Goal: Information Seeking & Learning: Learn about a topic

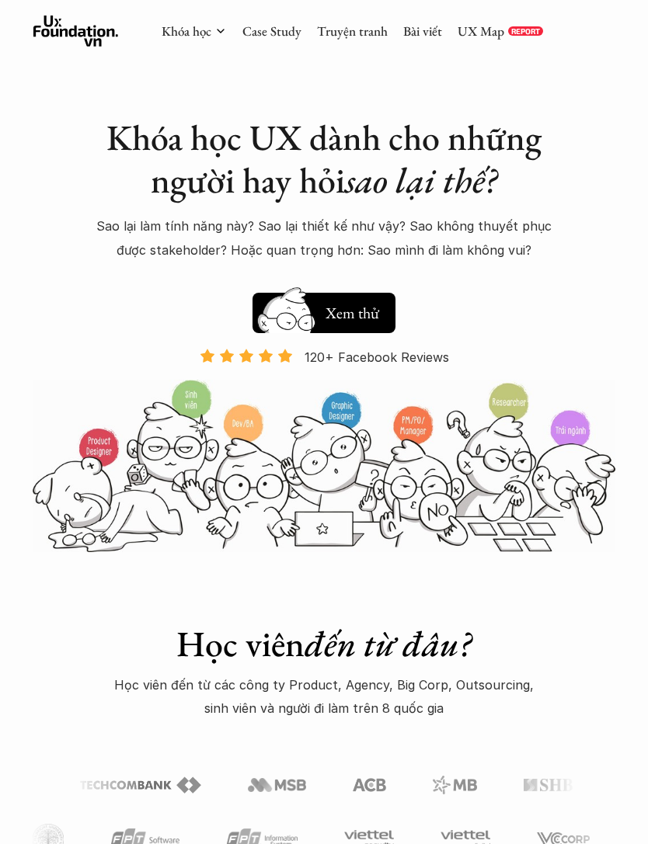
scroll to position [-78, 0]
click at [358, 305] on h5 "Xem thử" at bounding box center [353, 313] width 57 height 22
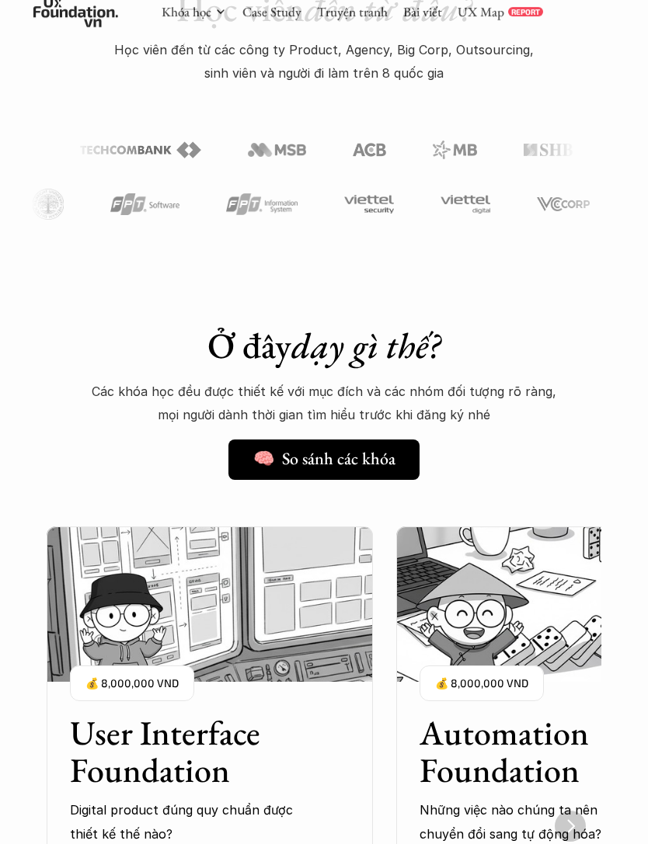
scroll to position [881, 0]
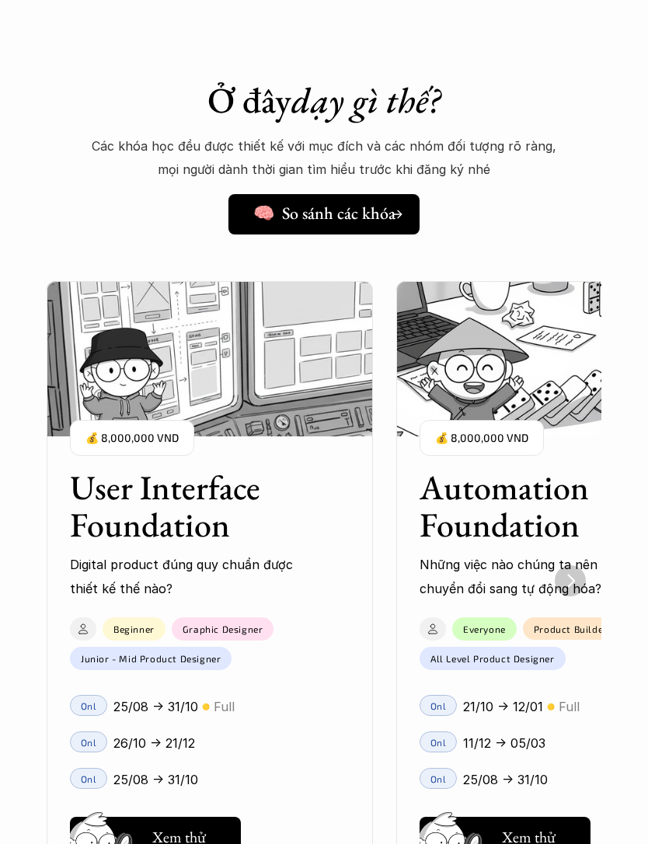
click at [364, 206] on h5 "🧠 So sánh các khóa" at bounding box center [324, 214] width 142 height 20
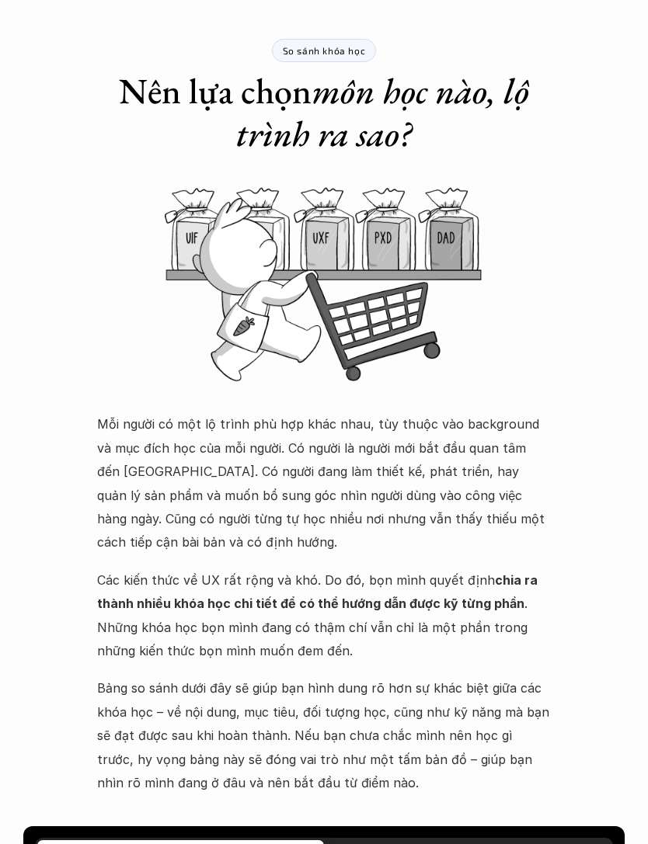
click at [520, 357] on img at bounding box center [324, 283] width 648 height 195
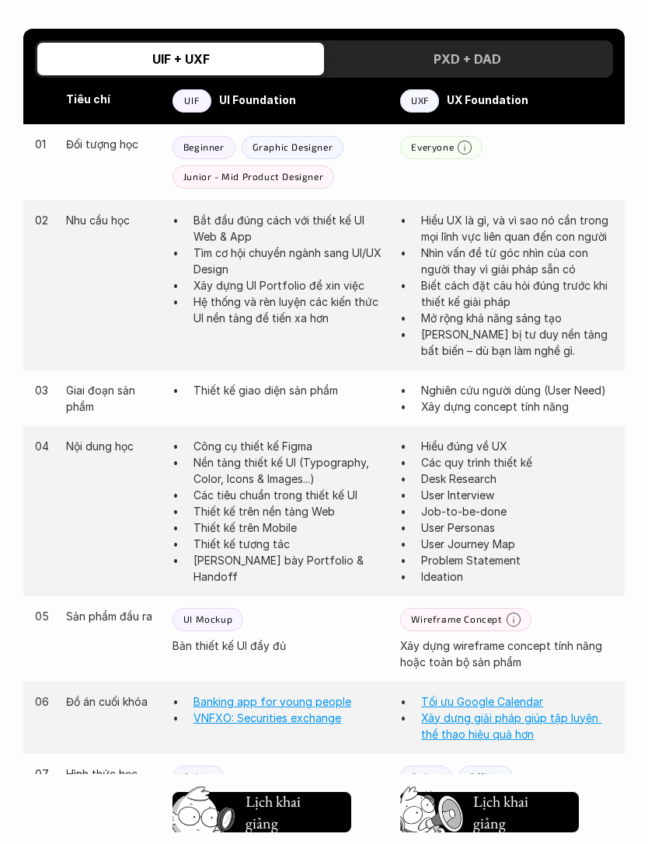
scroll to position [877, 0]
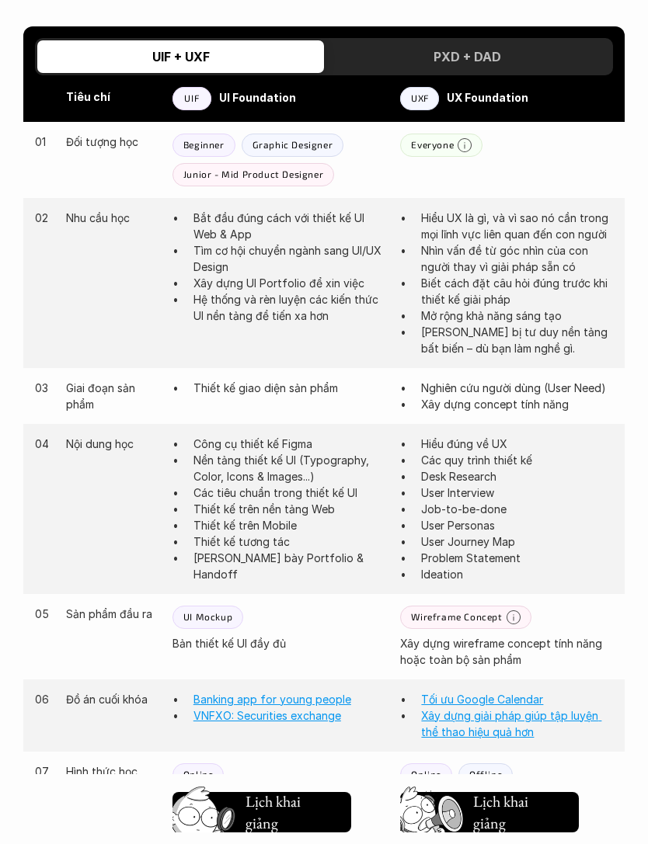
click at [268, 92] on strong "UI Foundation" at bounding box center [257, 97] width 77 height 13
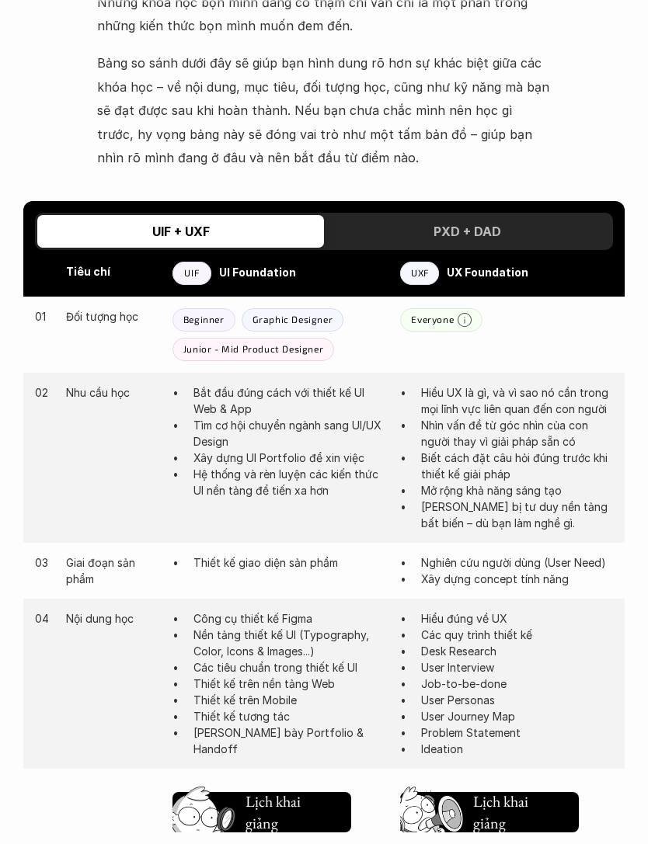
scroll to position [709, 0]
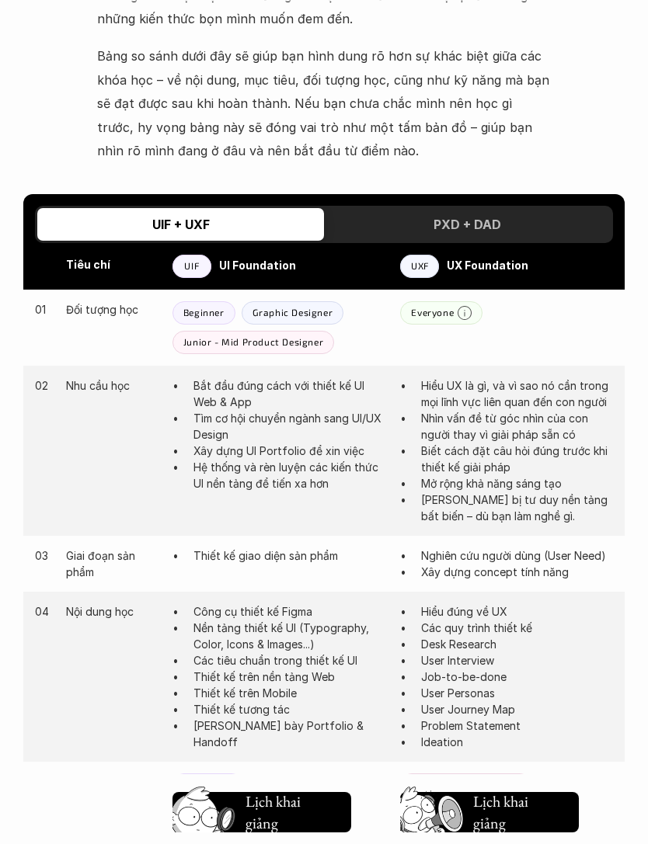
click at [270, 267] on strong "UI Foundation" at bounding box center [257, 265] width 77 height 13
click at [463, 269] on p "UX Foundation" at bounding box center [530, 266] width 166 height 21
click at [482, 224] on h3 "PXD + DAD" at bounding box center [467, 225] width 68 height 16
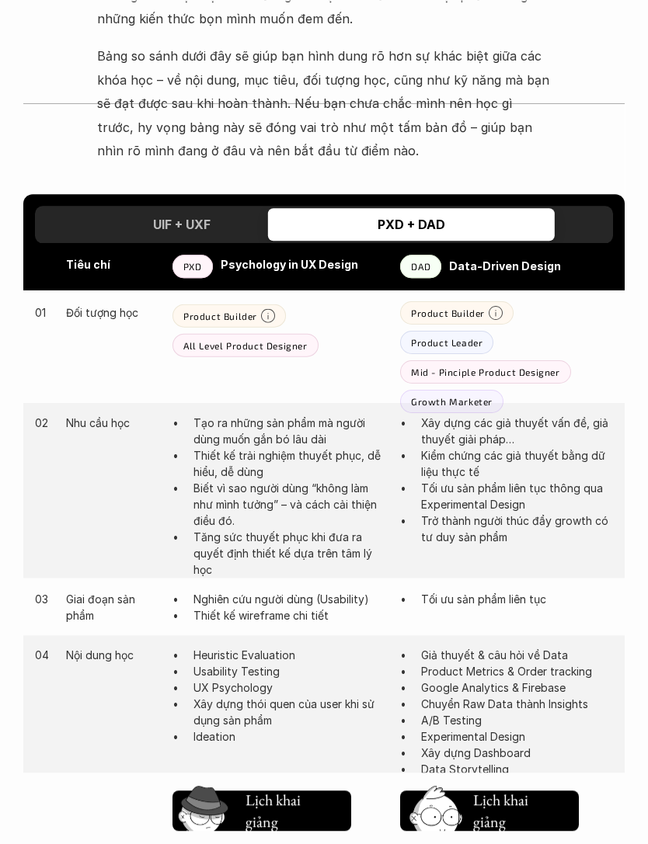
scroll to position [710, 0]
click at [232, 220] on div "UIF + UXF" at bounding box center [180, 224] width 287 height 33
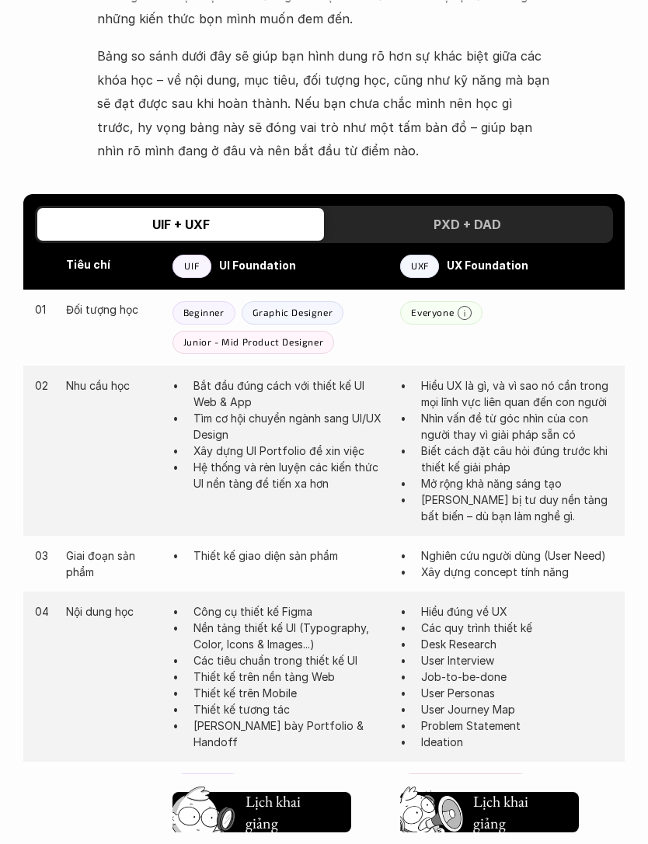
click at [477, 208] on div "PXD + DAD" at bounding box center [467, 224] width 287 height 33
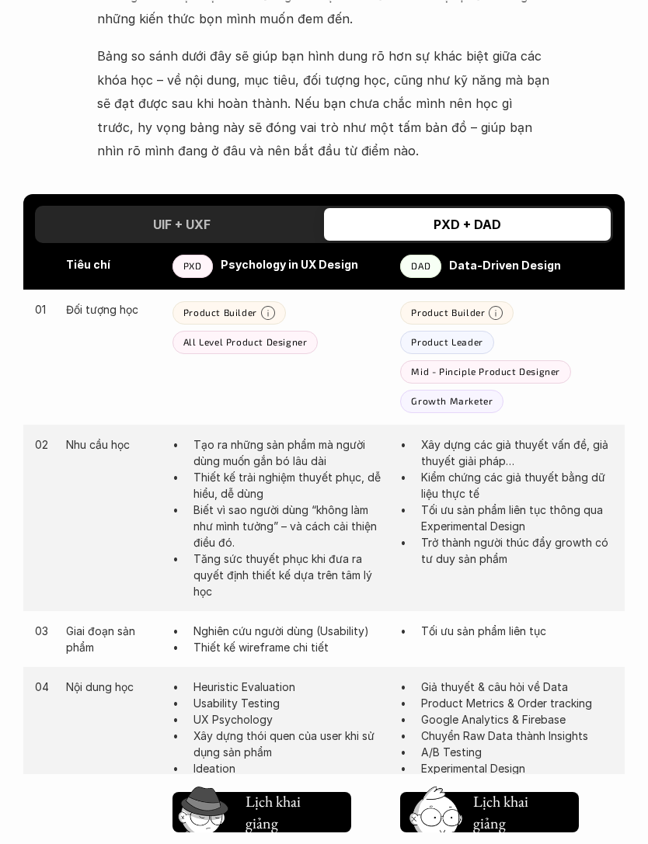
click at [224, 219] on div "UIF + UXF" at bounding box center [180, 224] width 287 height 33
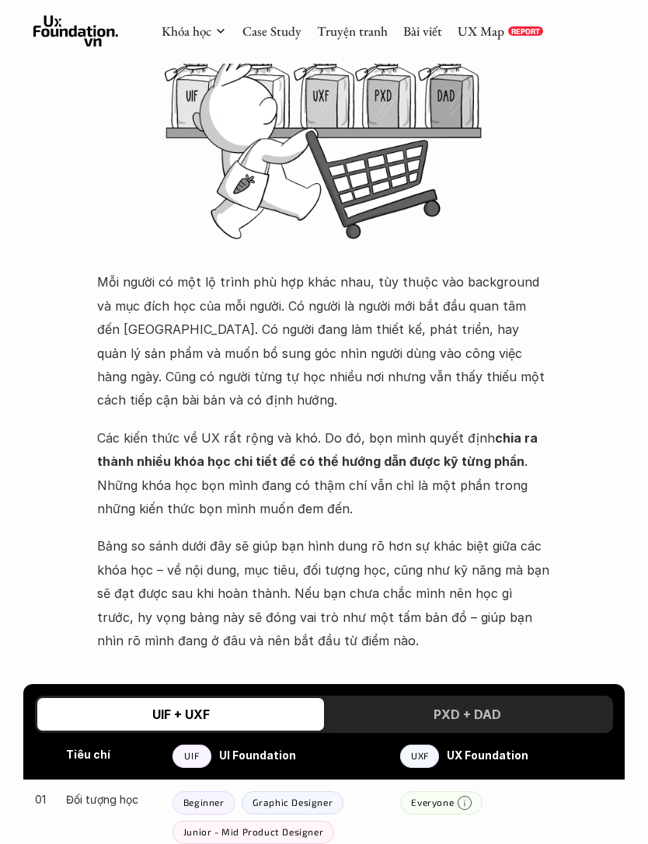
scroll to position [0, 0]
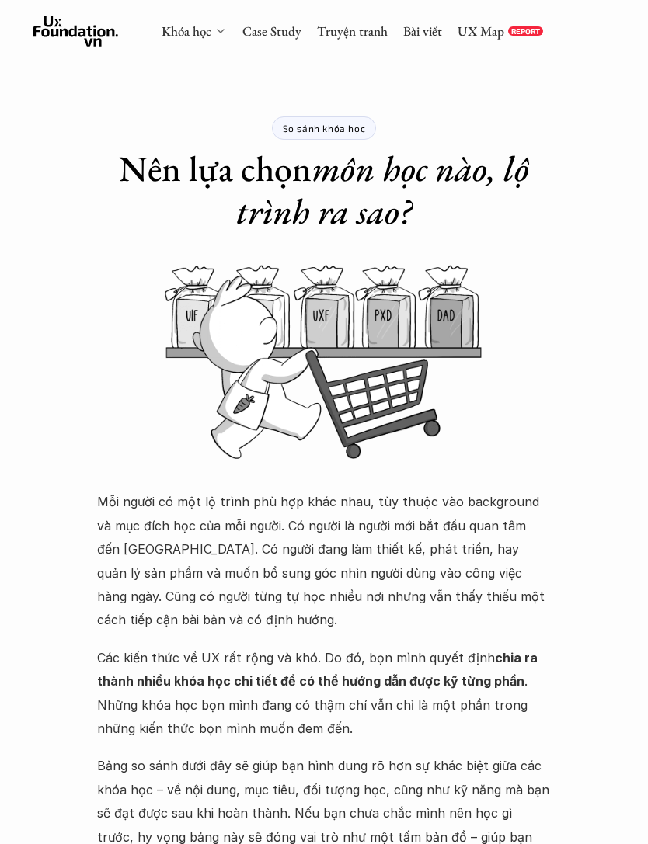
click at [212, 31] on div "Khóa học" at bounding box center [194, 31] width 65 height 17
click at [208, 30] on link "Khóa học" at bounding box center [187, 31] width 50 height 17
click at [221, 32] on polyline at bounding box center [220, 31] width 6 height 3
click at [201, 25] on link "Khóa học" at bounding box center [187, 31] width 50 height 17
click at [200, 25] on link "Khóa học" at bounding box center [187, 31] width 50 height 17
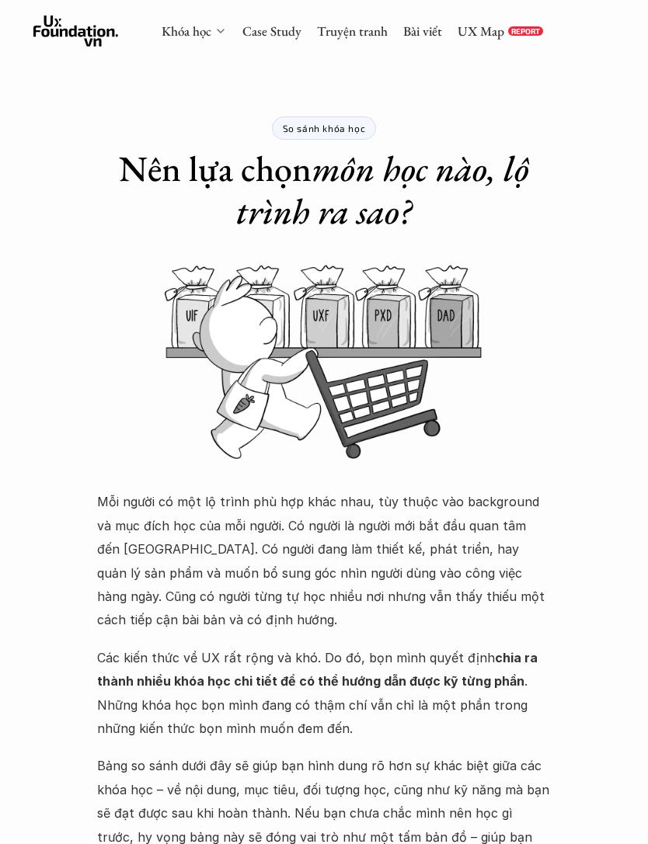
click at [200, 23] on link "Khóa học" at bounding box center [187, 31] width 50 height 17
click at [176, 28] on link "Khóa học" at bounding box center [187, 31] width 50 height 17
click at [265, 40] on link "Case Study" at bounding box center [271, 31] width 59 height 17
click at [264, 34] on link "Case Study" at bounding box center [271, 31] width 59 height 17
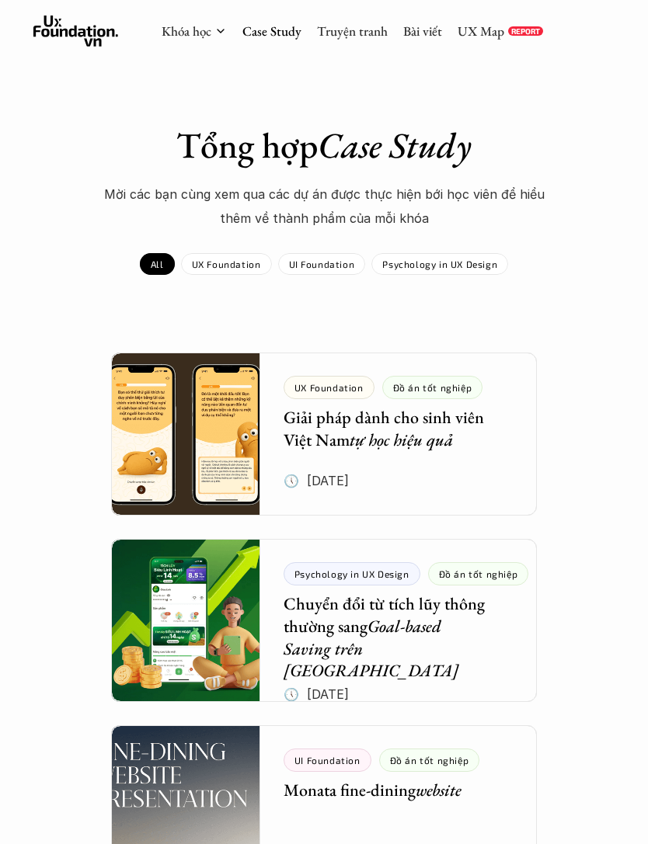
click at [332, 33] on link "Truyện tranh" at bounding box center [352, 31] width 71 height 17
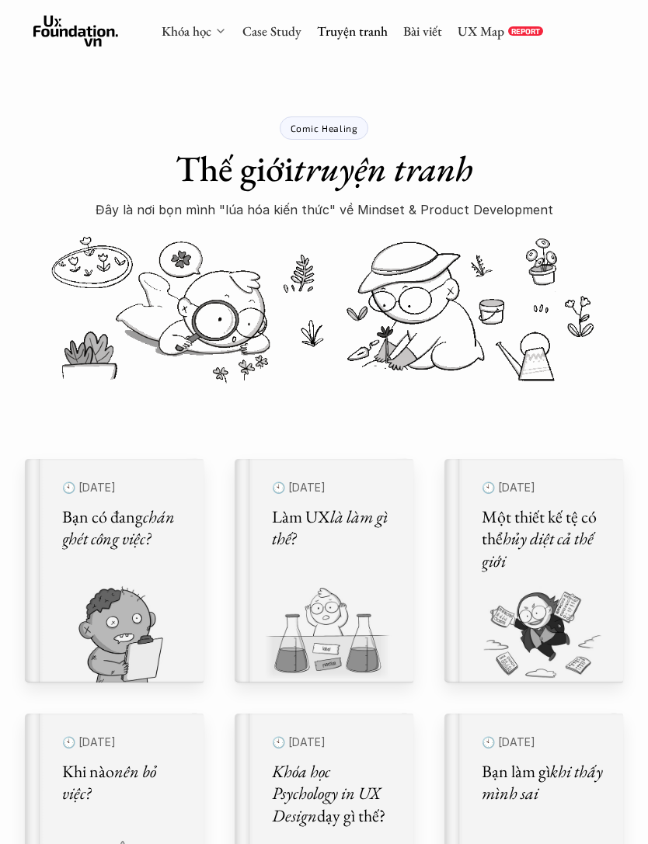
click at [170, 33] on link "Khóa học" at bounding box center [187, 31] width 50 height 17
click at [174, 29] on link "Khóa học" at bounding box center [187, 31] width 50 height 17
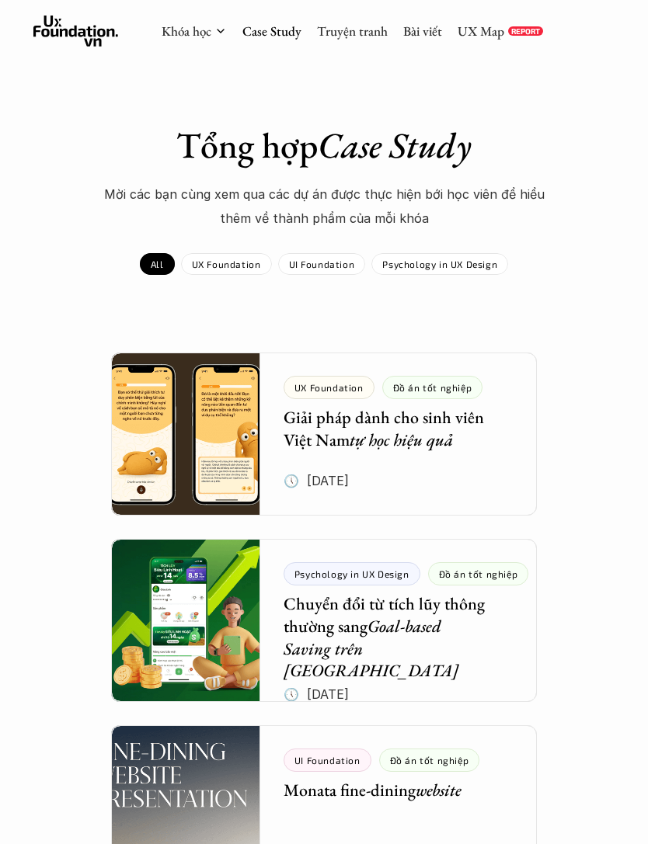
click at [264, 35] on link "Case Study" at bounding box center [271, 31] width 59 height 17
click at [423, 38] on link "Bài viết" at bounding box center [422, 31] width 39 height 17
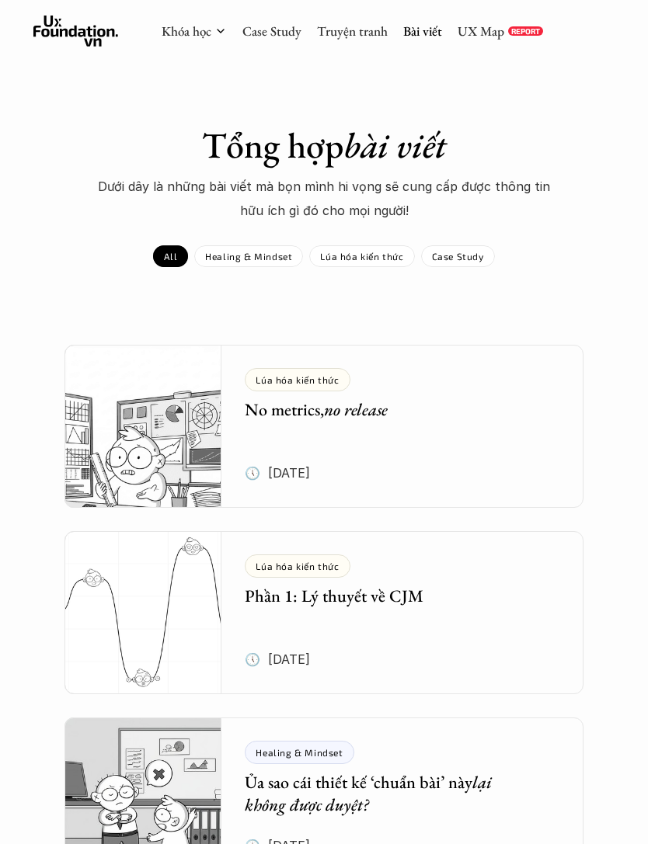
click at [179, 32] on link "Khóa học" at bounding box center [187, 31] width 50 height 17
click at [213, 34] on div "Khóa học" at bounding box center [194, 31] width 65 height 17
click at [187, 33] on link "Khóa học" at bounding box center [187, 31] width 50 height 17
click at [172, 30] on link "Khóa học" at bounding box center [187, 31] width 50 height 17
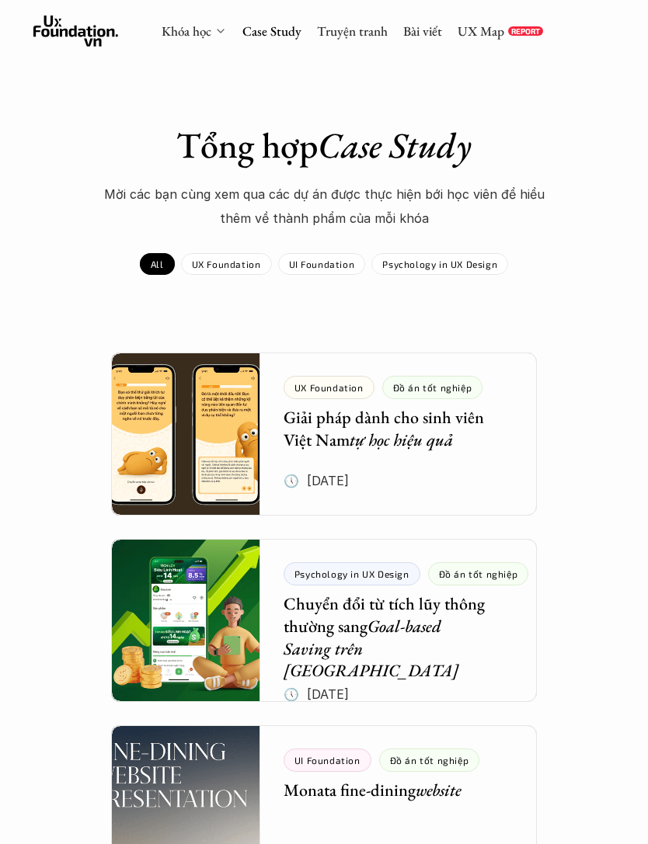
click at [195, 27] on link "Khóa học" at bounding box center [187, 31] width 50 height 17
click at [192, 37] on link "Khóa học" at bounding box center [187, 31] width 50 height 17
click at [184, 33] on link "Khóa học" at bounding box center [187, 31] width 50 height 17
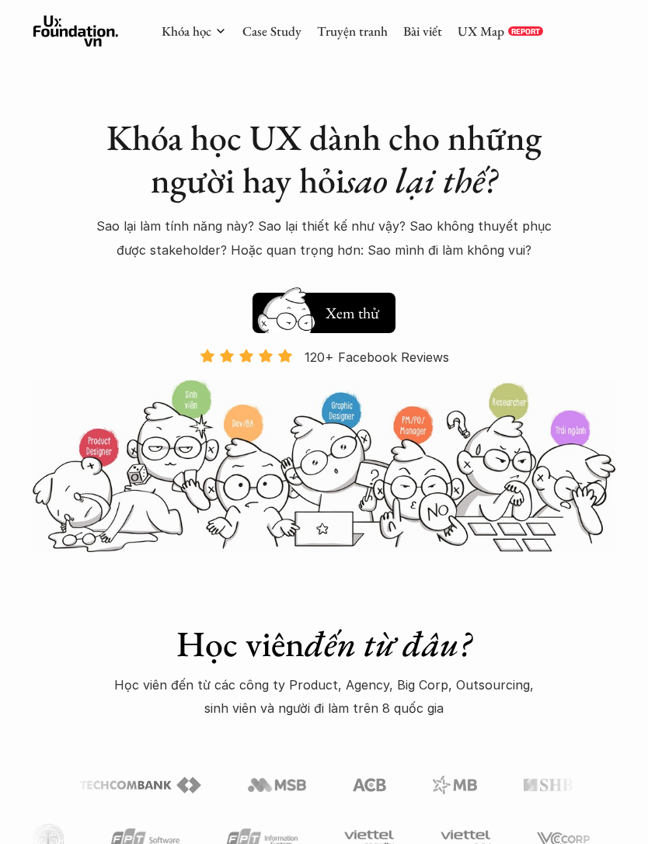
click at [50, 42] on icon at bounding box center [75, 31] width 85 height 31
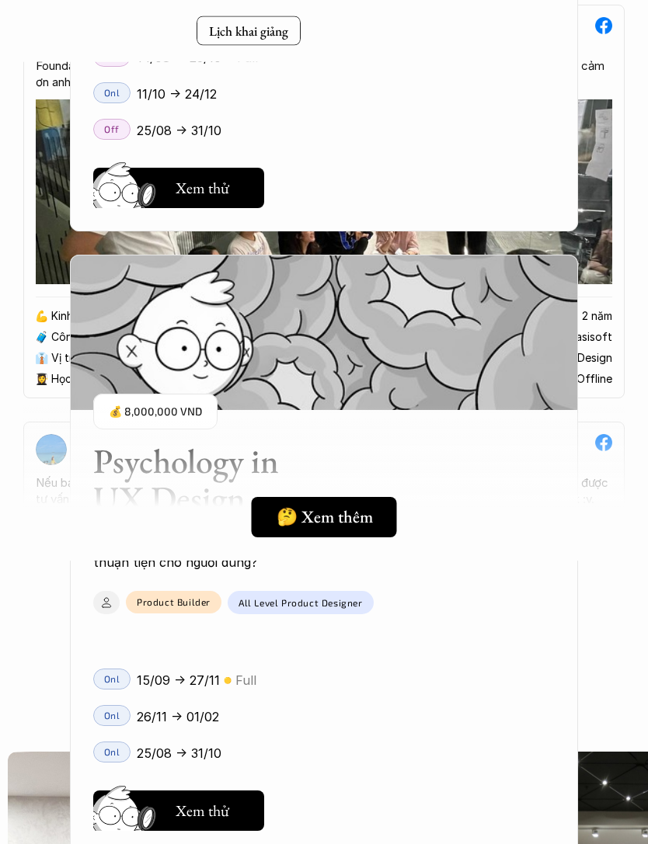
scroll to position [2736, 0]
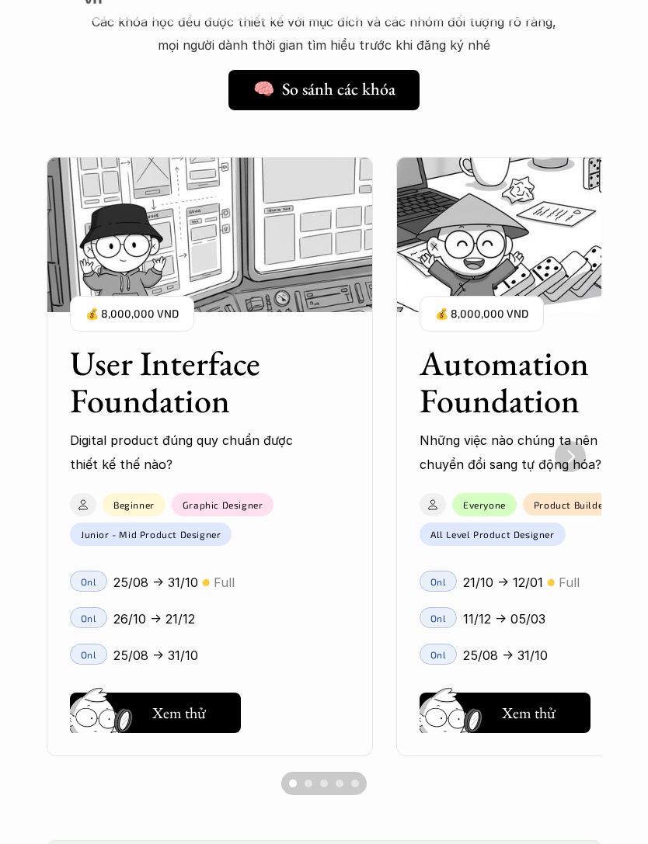
scroll to position [1011, 0]
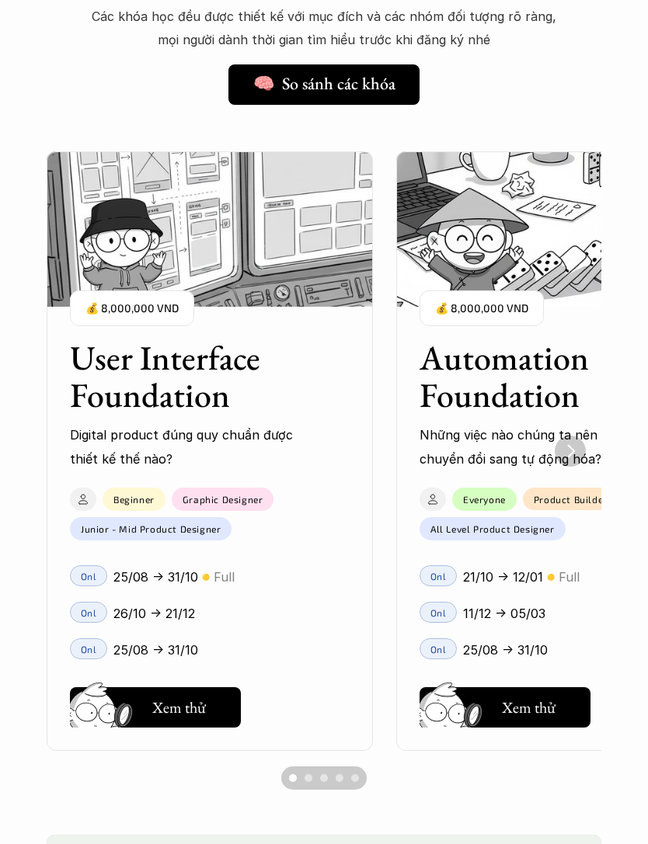
click at [207, 361] on h3 "User Interface Foundation" at bounding box center [190, 376] width 241 height 75
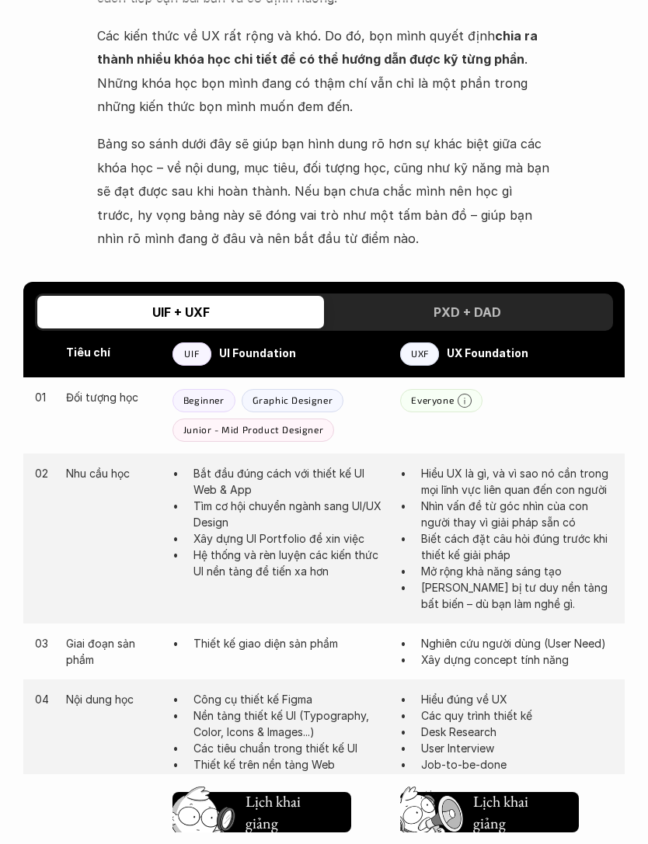
scroll to position [635, 0]
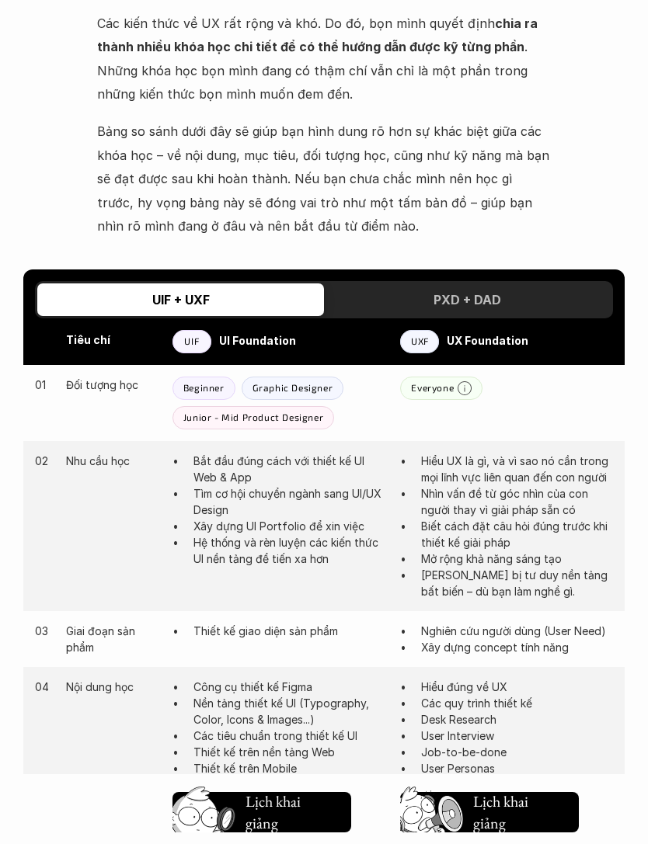
click at [506, 343] on strong "UX Foundation" at bounding box center [488, 340] width 82 height 13
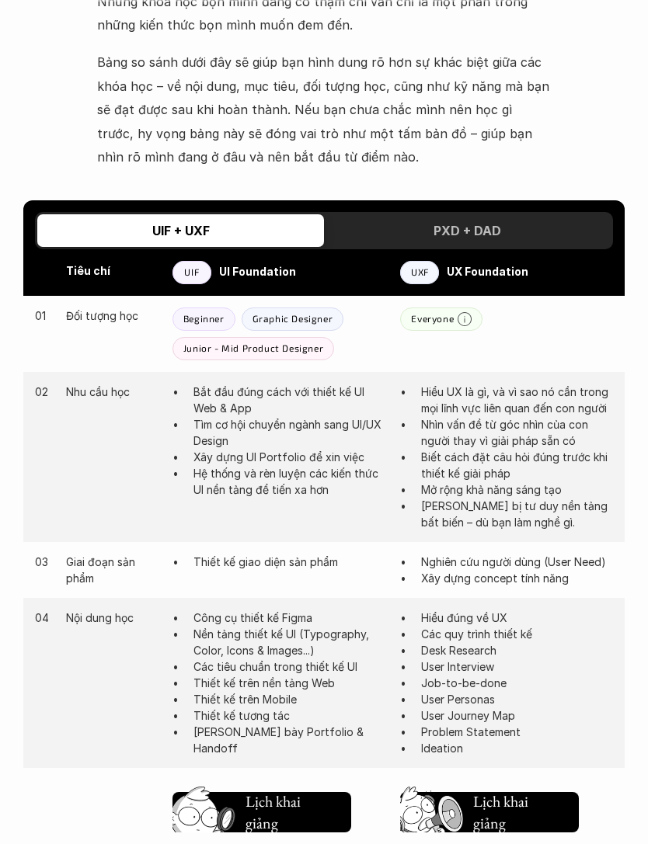
scroll to position [706, 0]
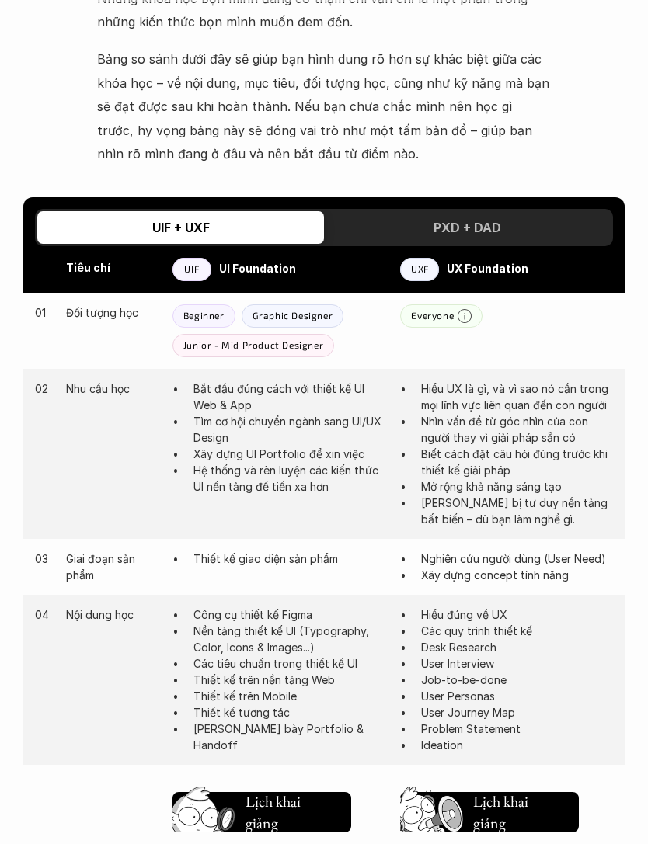
click at [533, 221] on div "PXD + DAD" at bounding box center [467, 228] width 287 height 33
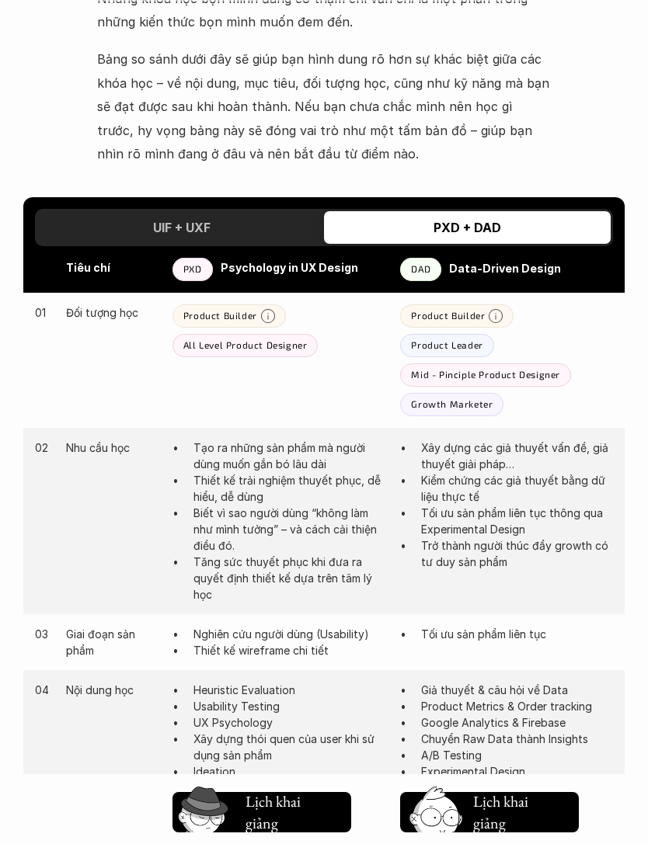
click at [282, 214] on div "UIF + UXF" at bounding box center [180, 227] width 287 height 33
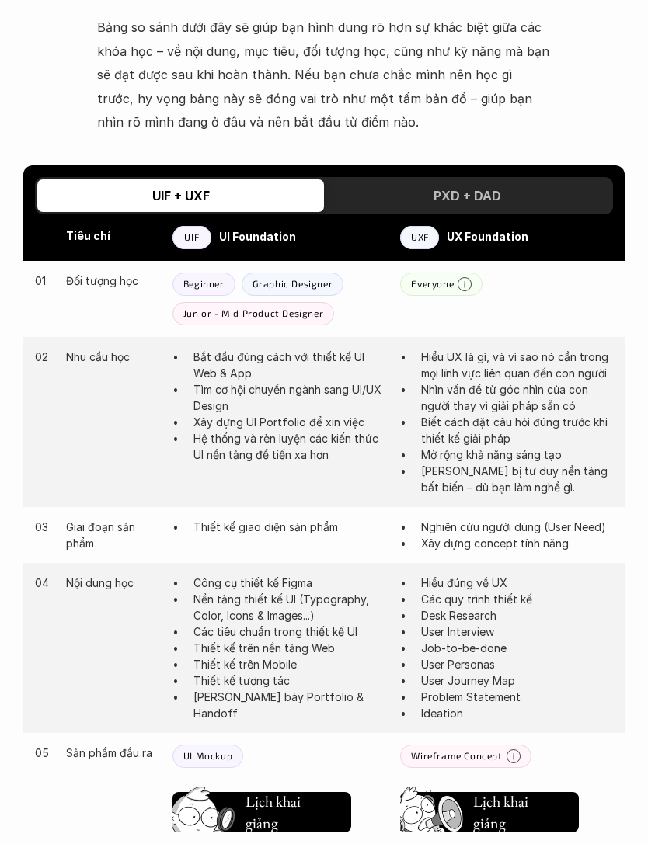
scroll to position [739, 0]
click at [628, 78] on div "Khóa học Case Study Truyện tranh Bài viết UX Map REPORT So sánh khóa học Nên lự…" at bounding box center [324, 800] width 648 height 3078
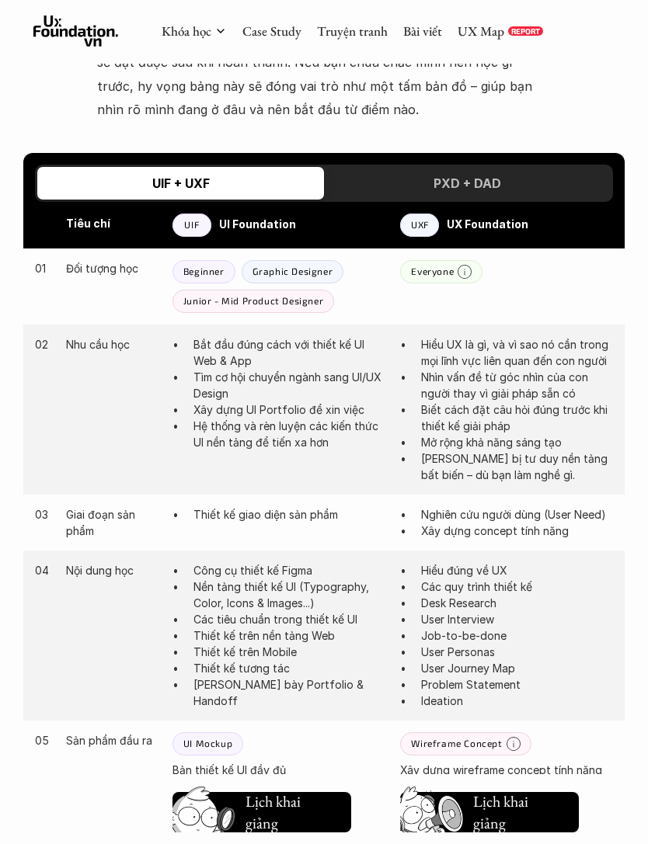
scroll to position [738, 0]
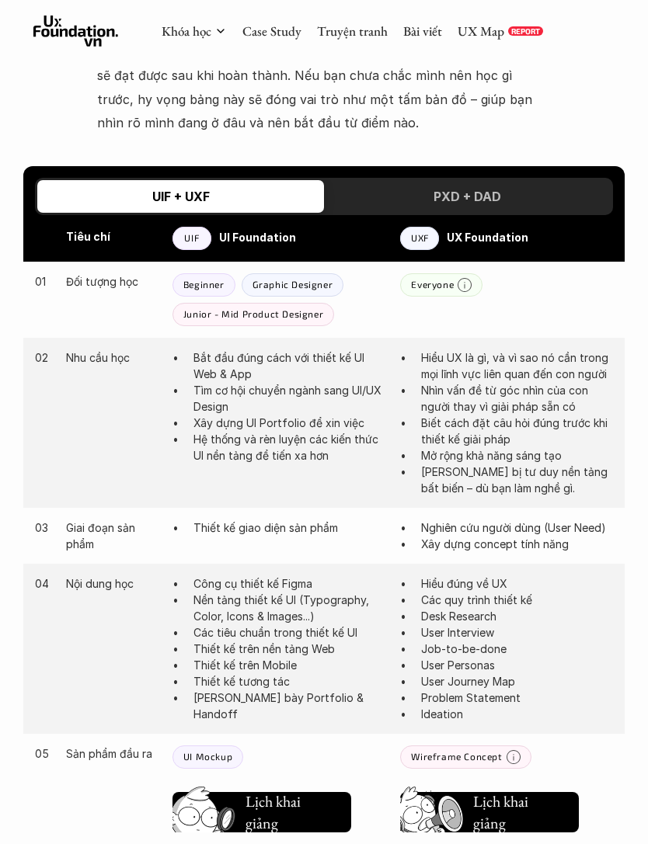
click at [513, 189] on div "PXD + DAD" at bounding box center [467, 196] width 287 height 33
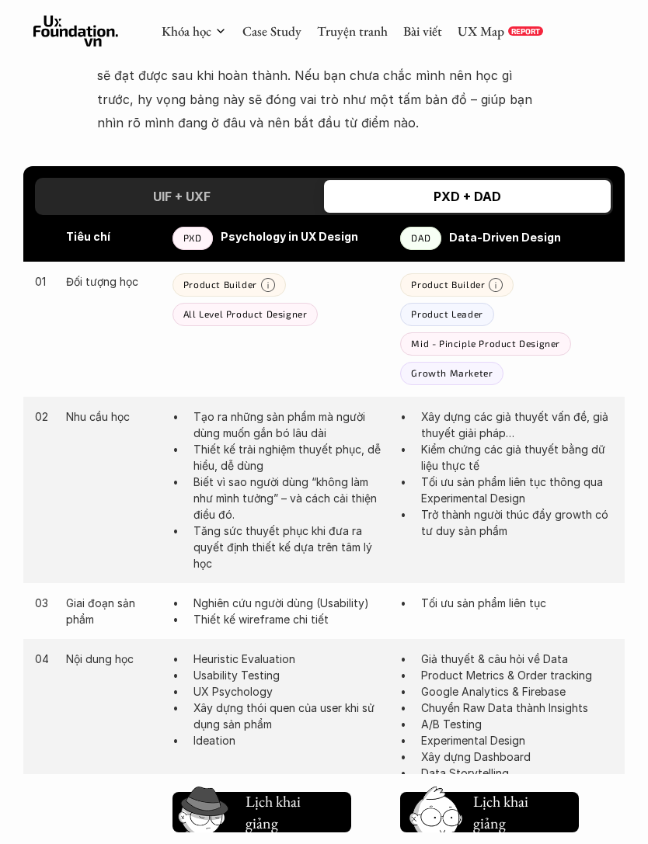
click at [161, 190] on h3 "UIF + UXF" at bounding box center [181, 197] width 57 height 16
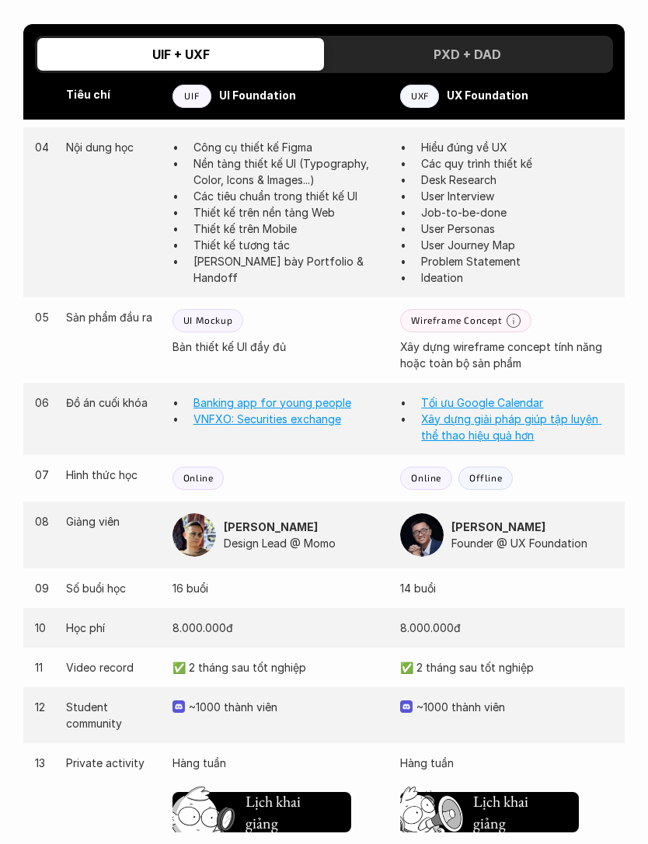
scroll to position [1177, 0]
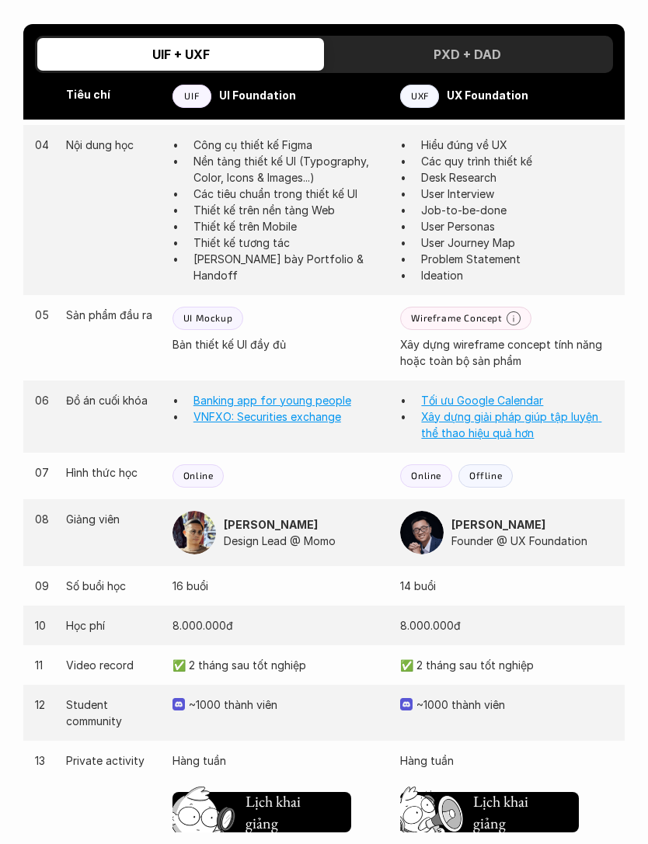
click at [330, 398] on link "Banking app for young people" at bounding box center [272, 400] width 158 height 13
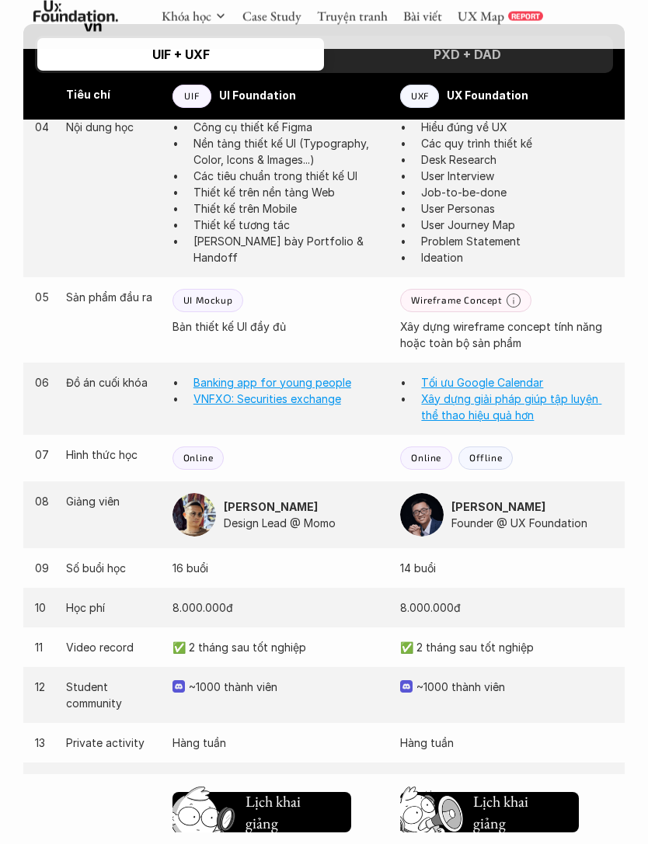
scroll to position [1182, 0]
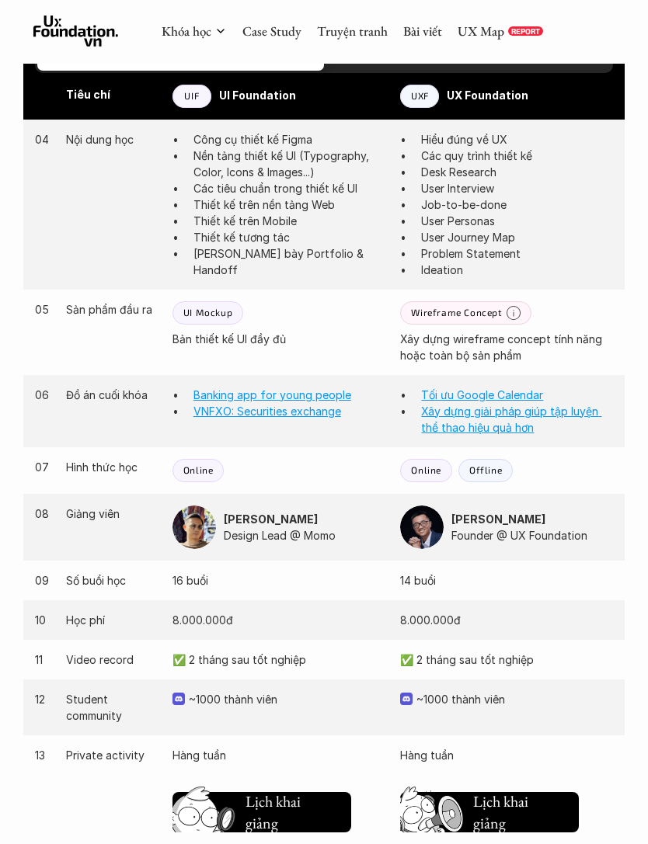
click at [517, 388] on link "Tối ưu Google Calendar" at bounding box center [482, 394] width 122 height 13
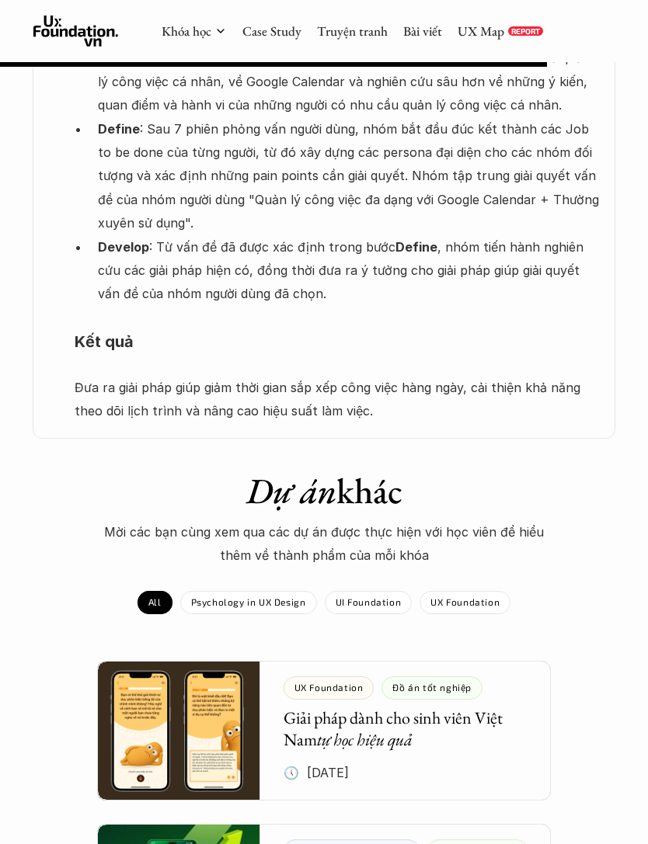
scroll to position [1590, 0]
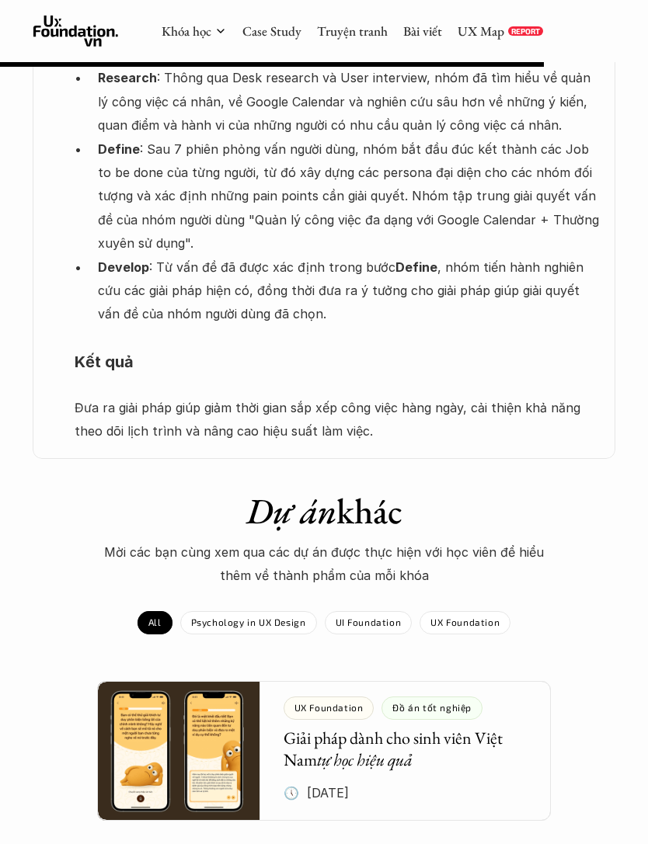
click at [529, 374] on div "Làm thế nào để sử dụng Google Calendar nhằm quản lý công việc cá nhân hiệu quả …" at bounding box center [324, 93] width 583 height 732
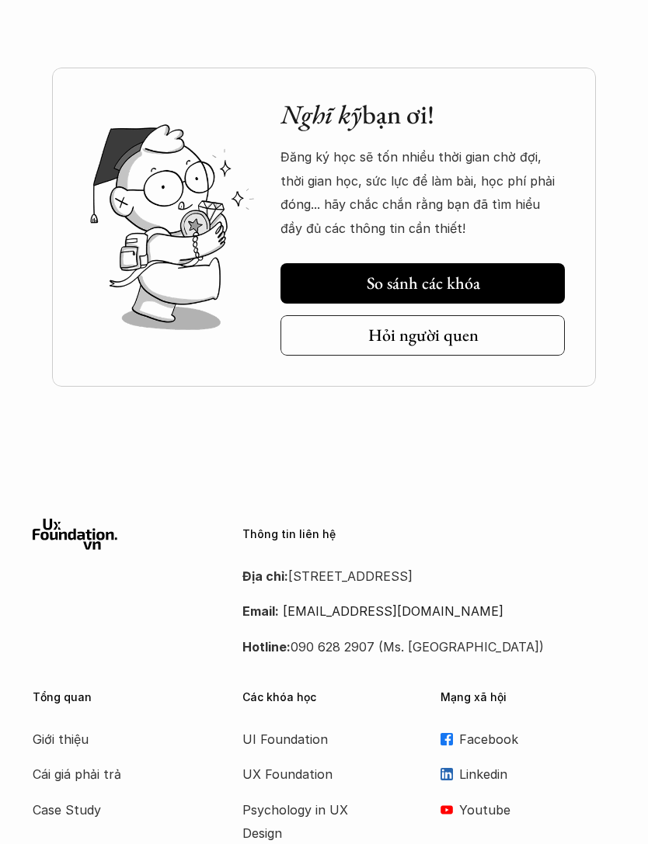
scroll to position [2084, 0]
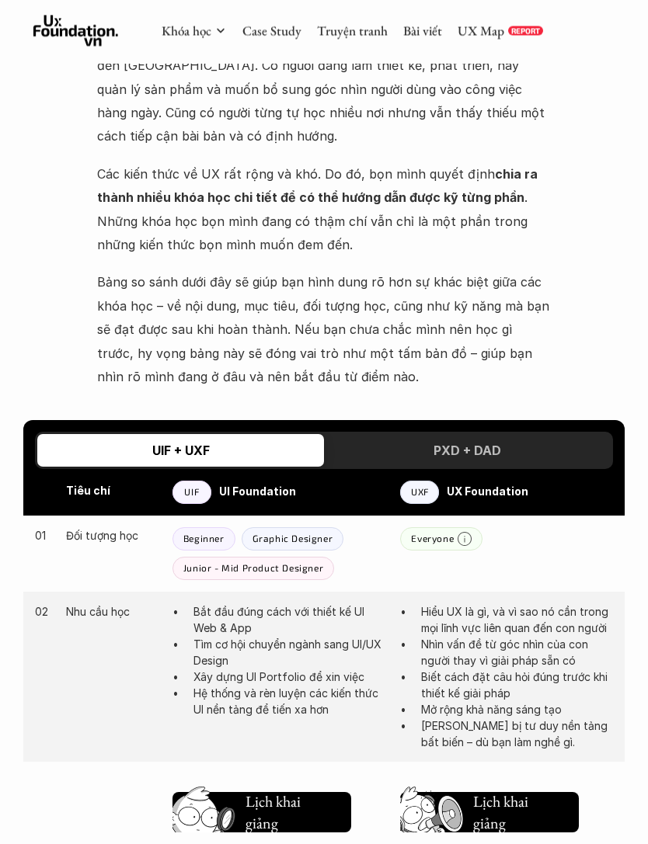
click at [405, 448] on div "PXD + DAD" at bounding box center [467, 451] width 287 height 33
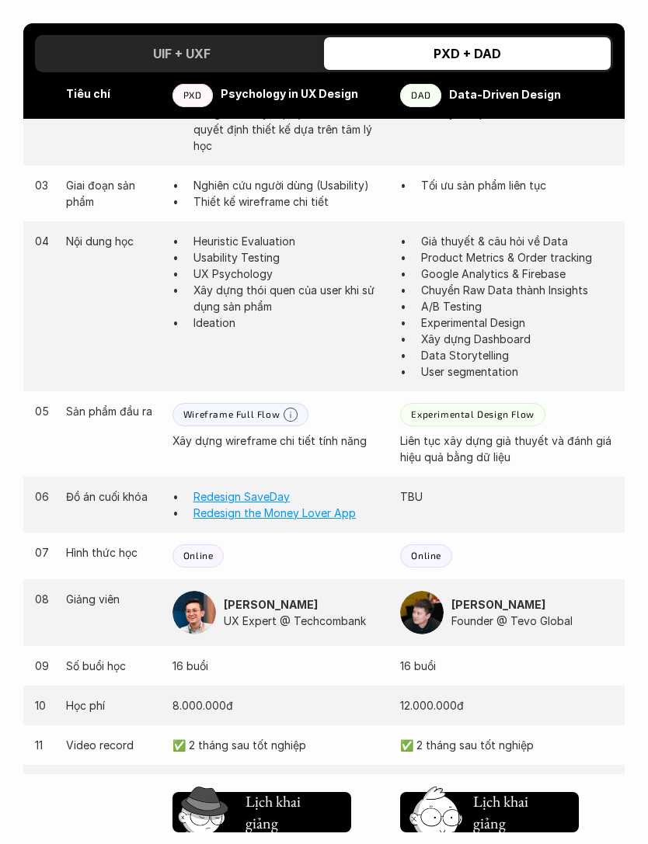
scroll to position [1156, 0]
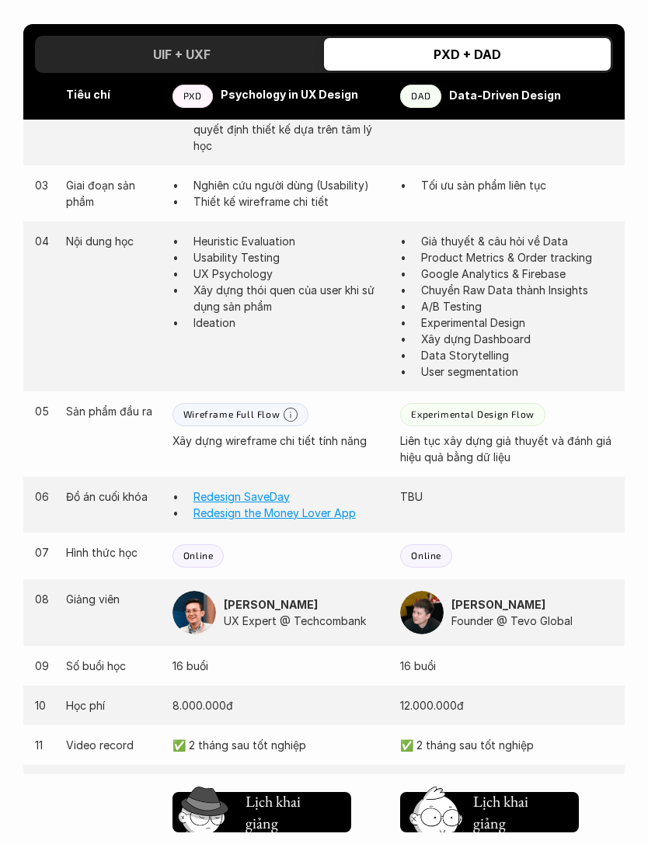
click at [238, 490] on link "Redesign SaveDay" at bounding box center [241, 496] width 96 height 13
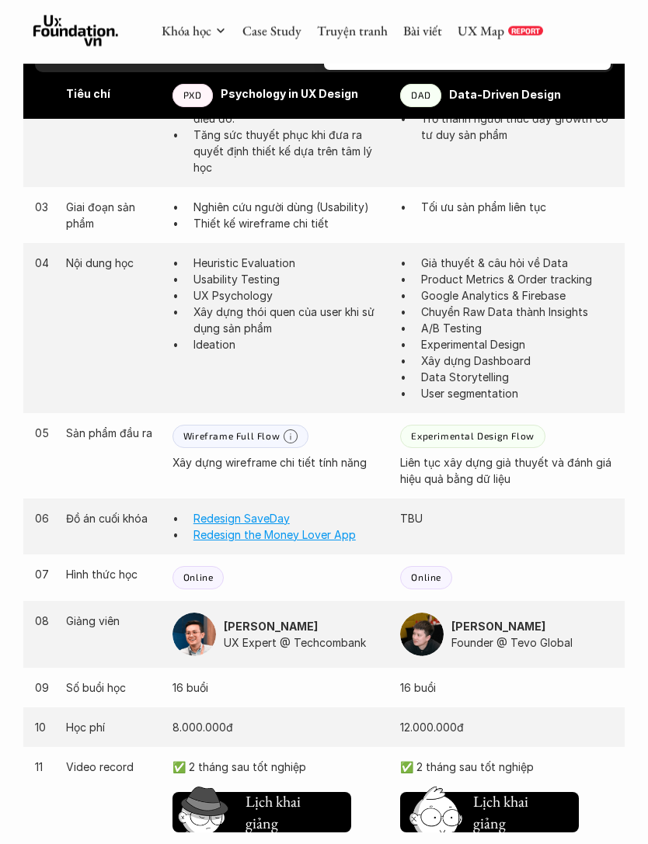
scroll to position [1134, 0]
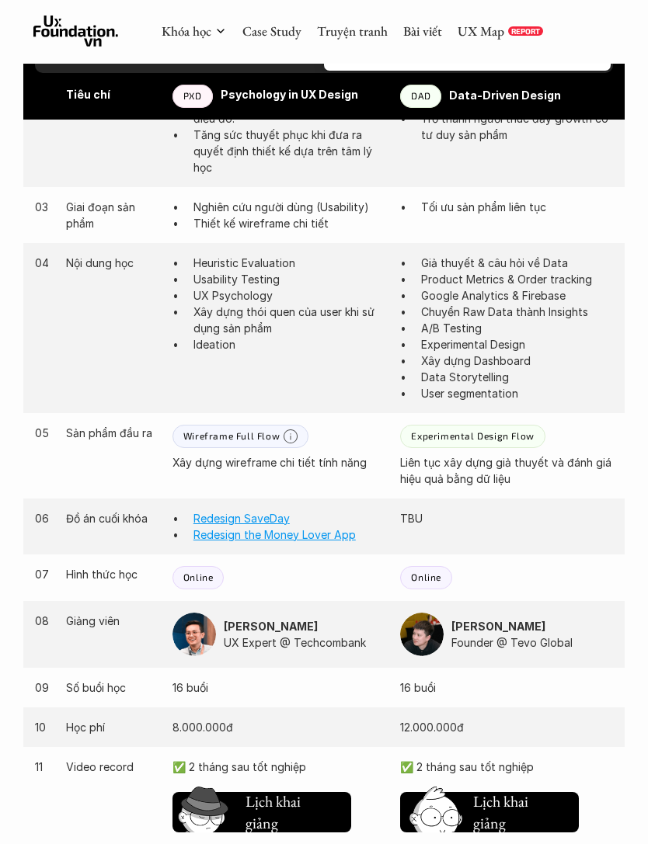
click at [265, 844] on html "Khóa học Case Study Truyện tranh Bài viết UX Map REPORT So sánh khóa học Nên lự…" at bounding box center [324, 434] width 648 height 3137
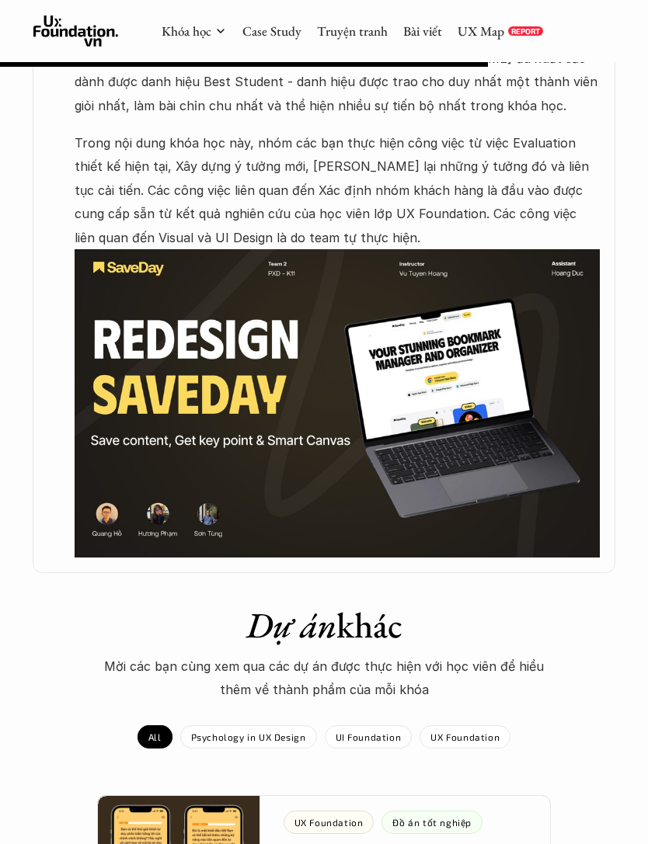
scroll to position [1366, 0]
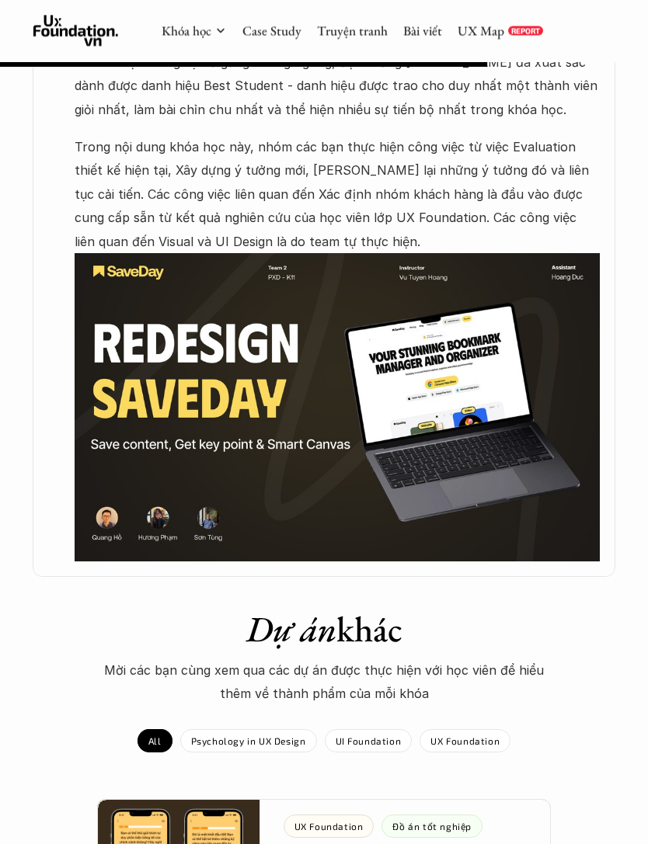
click at [547, 498] on img at bounding box center [338, 408] width 526 height 308
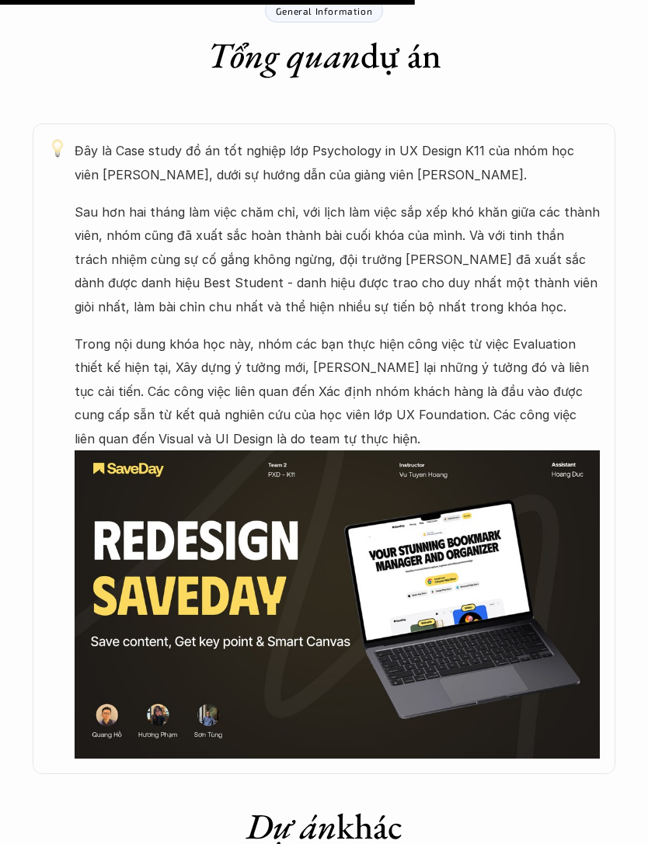
scroll to position [1172, 0]
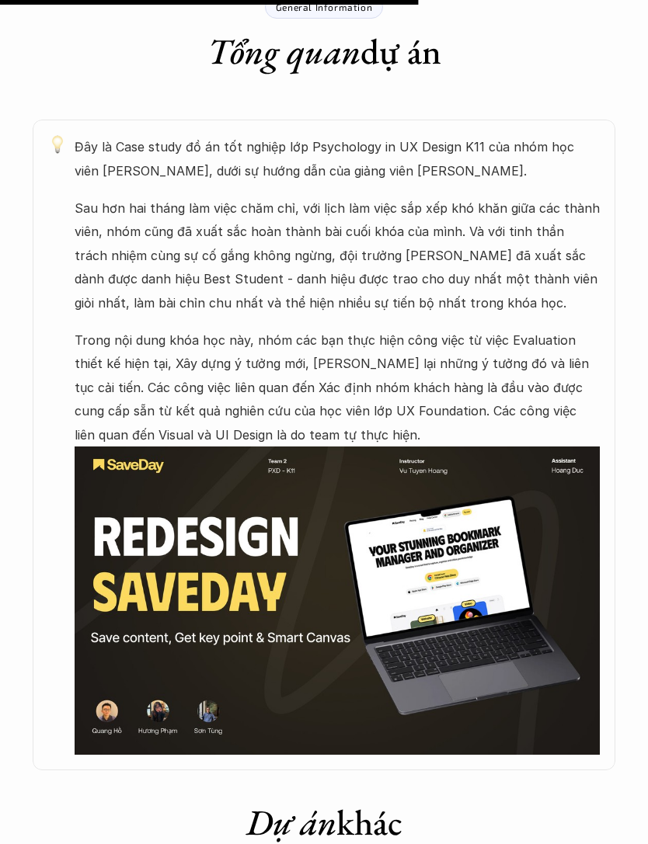
click at [531, 499] on img at bounding box center [338, 601] width 526 height 308
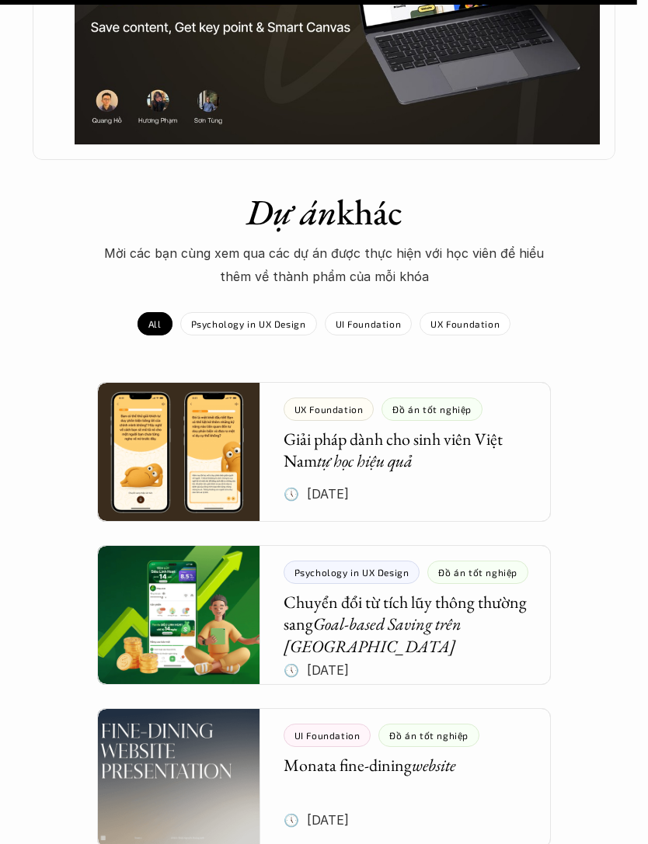
scroll to position [1785, 0]
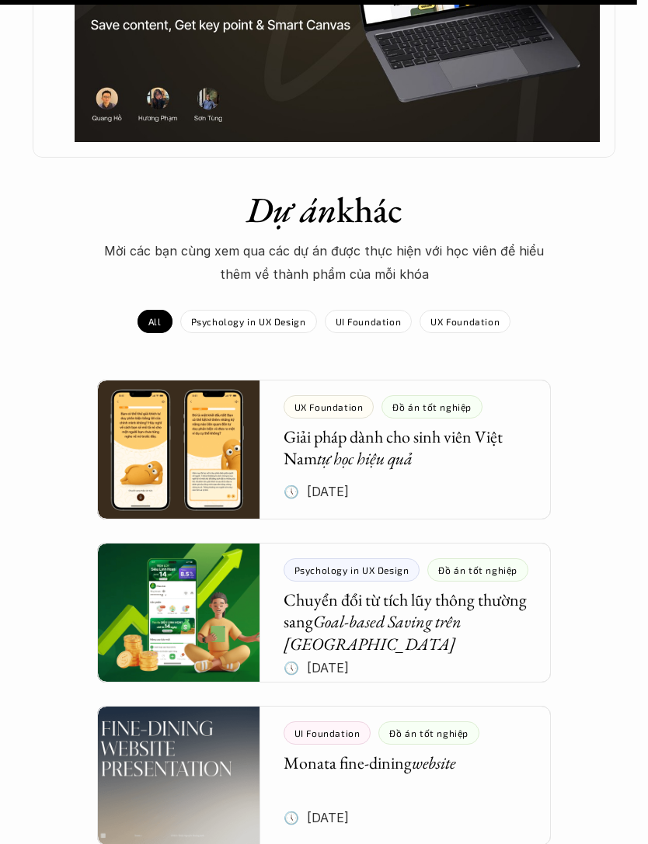
click at [274, 317] on p "Psychology in UX Design" at bounding box center [248, 322] width 115 height 11
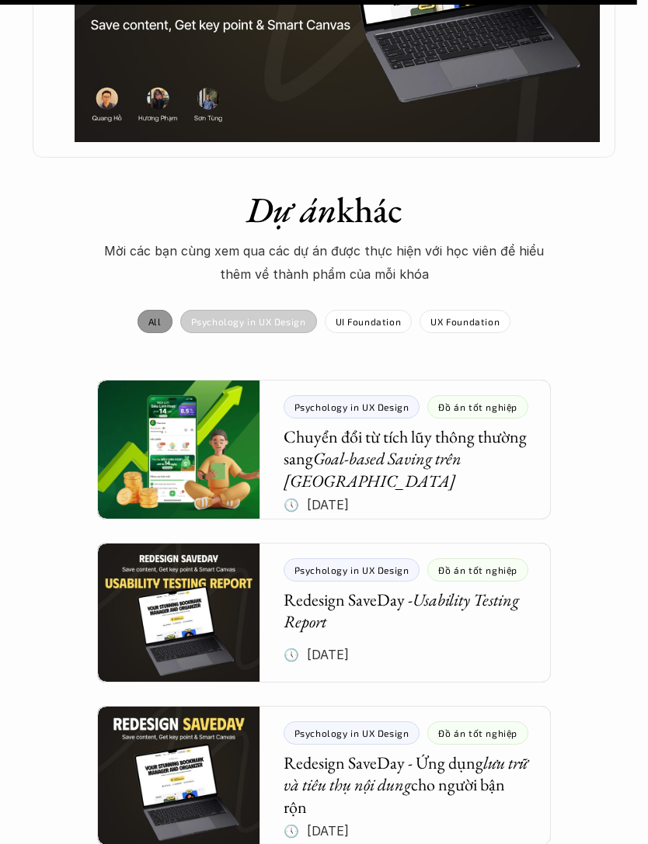
scroll to position [1786, 0]
click at [382, 316] on p "UI Foundation" at bounding box center [369, 321] width 66 height 11
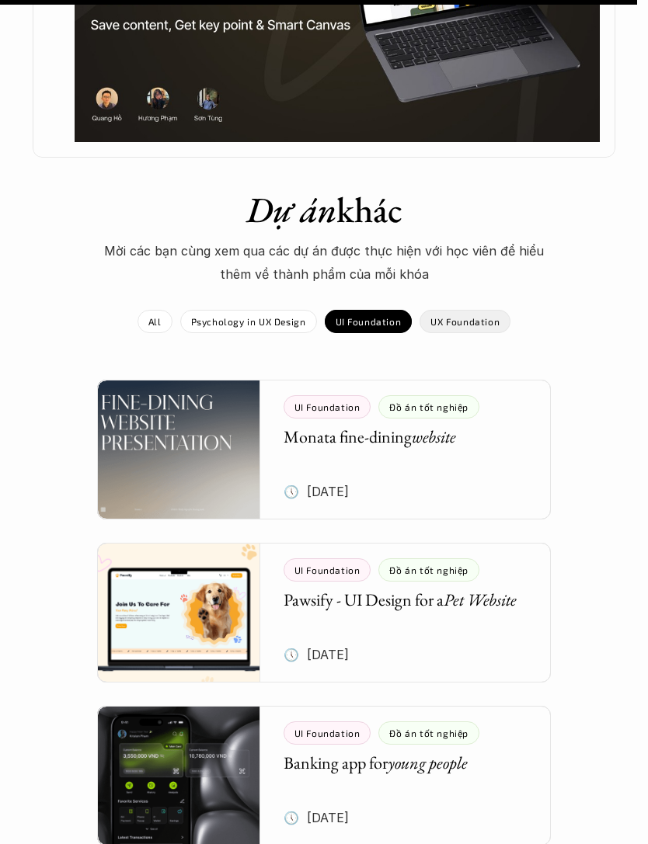
click at [500, 310] on div "UX Foundation" at bounding box center [464, 321] width 91 height 23
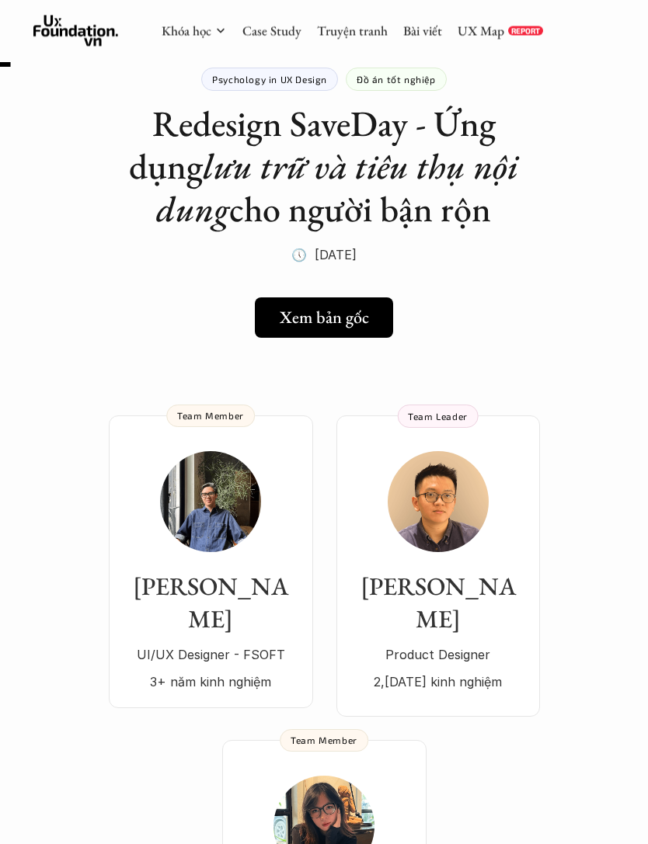
scroll to position [0, 0]
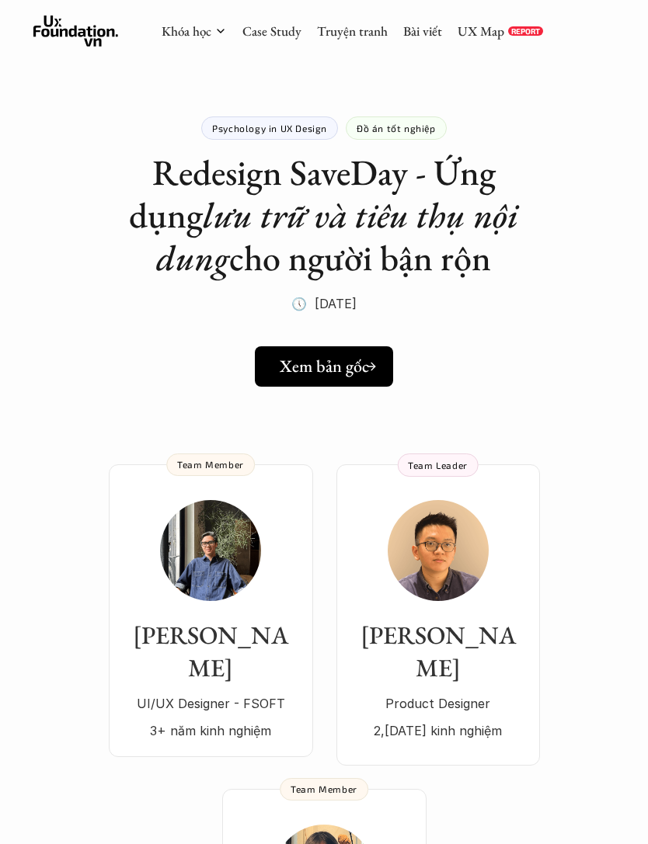
click at [347, 364] on h5 "Xem bản gốc" at bounding box center [324, 367] width 89 height 20
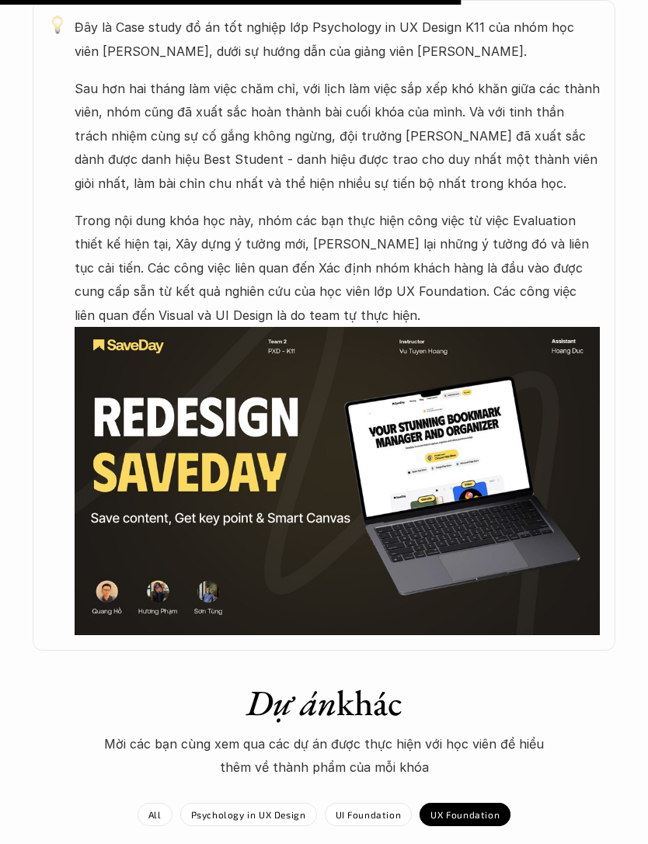
scroll to position [1303, 0]
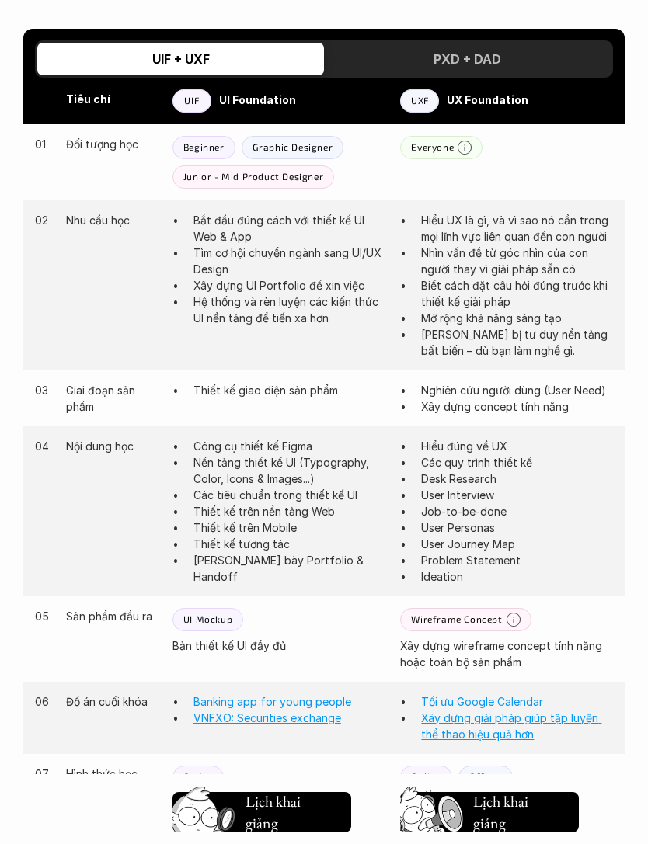
click at [538, 54] on div "PXD + DAD" at bounding box center [467, 59] width 287 height 33
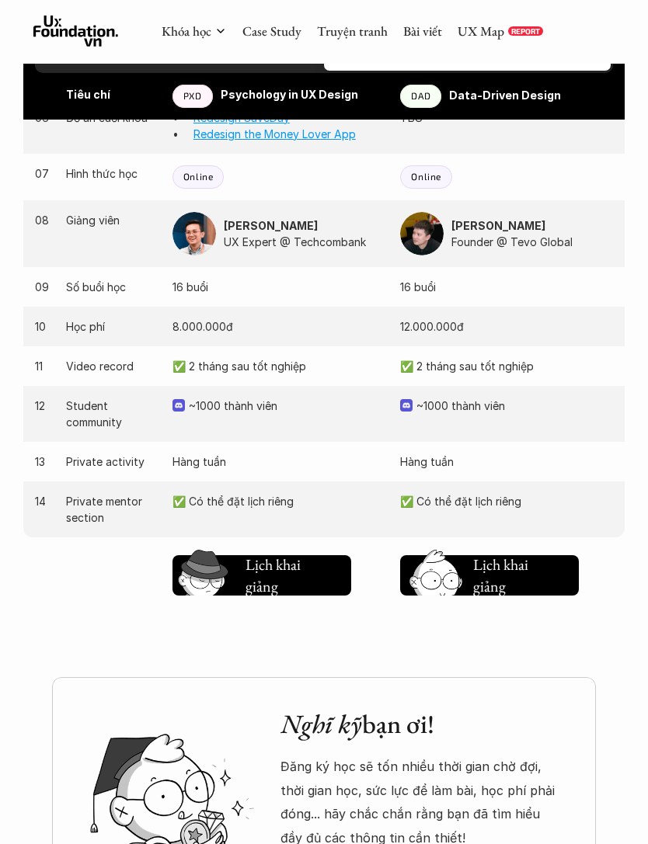
scroll to position [1534, 0]
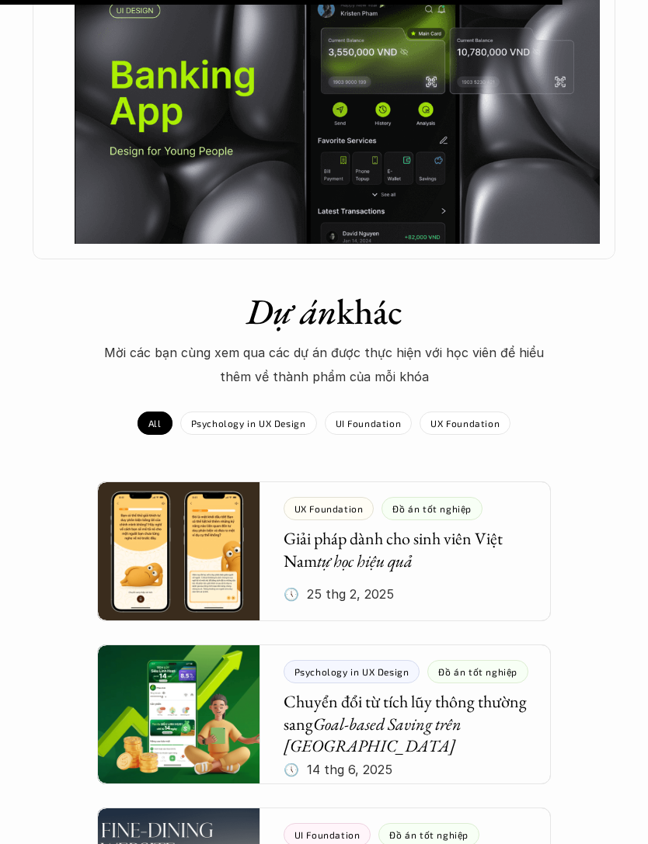
scroll to position [1157, 0]
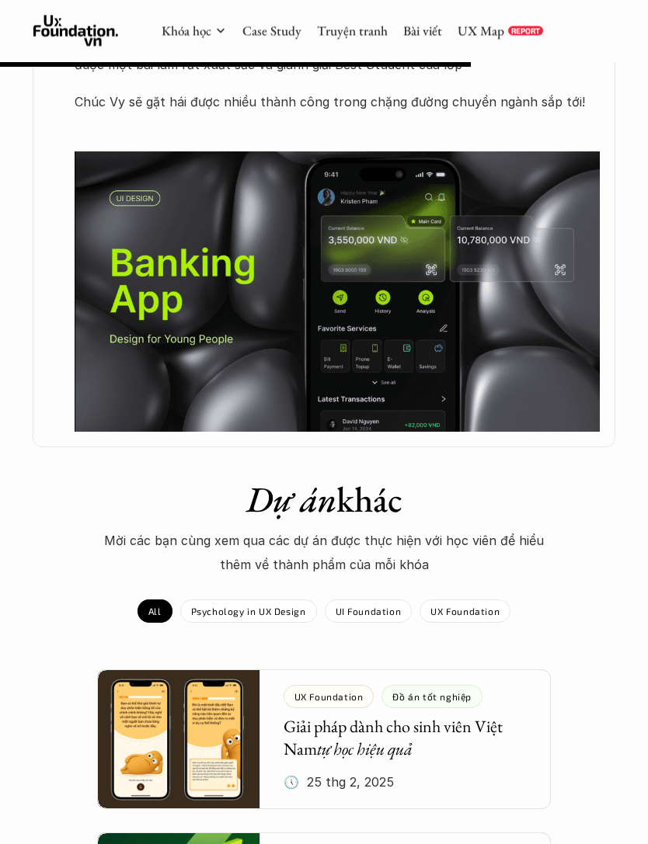
click at [482, 298] on img at bounding box center [338, 292] width 526 height 280
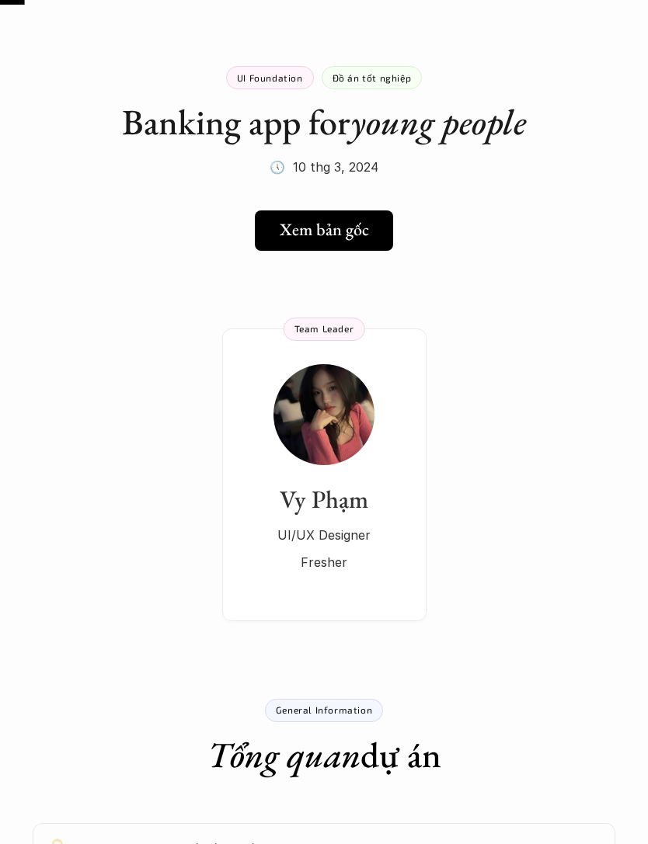
scroll to position [50, 0]
click at [391, 515] on div "Vy [PERSON_NAME]/UX Designer Fresher" at bounding box center [324, 529] width 173 height 90
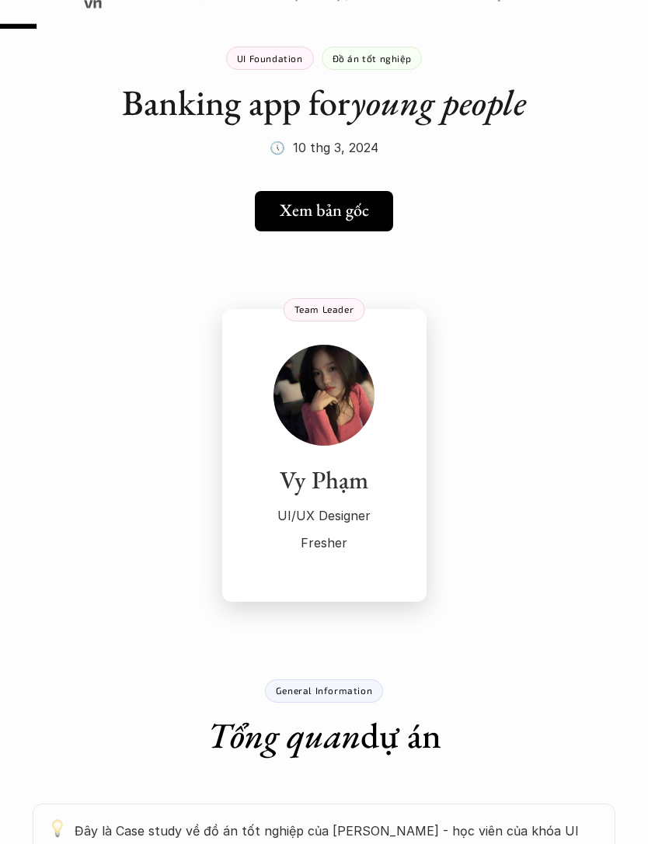
scroll to position [64, 0]
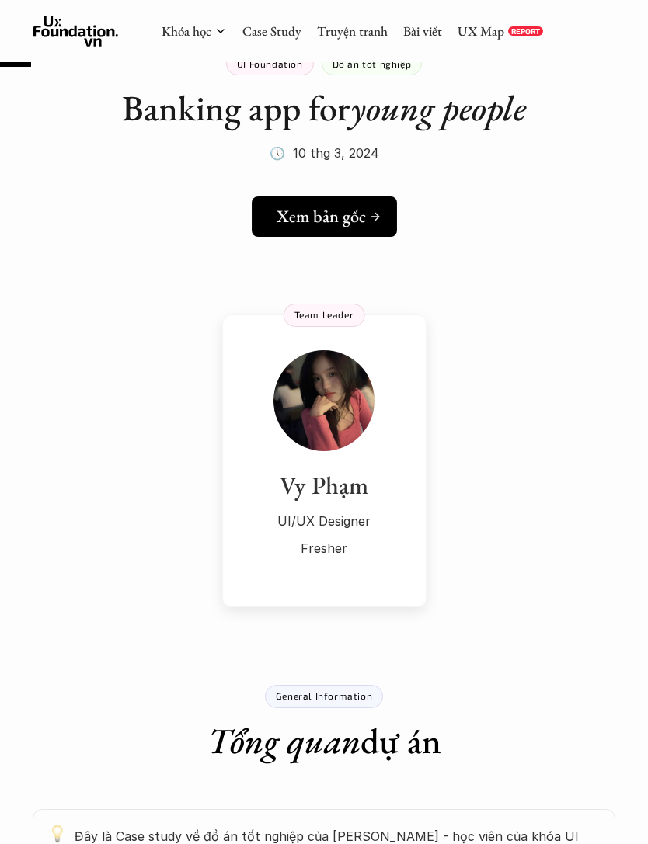
click at [346, 214] on h5 "Xem bản gốc" at bounding box center [321, 216] width 89 height 20
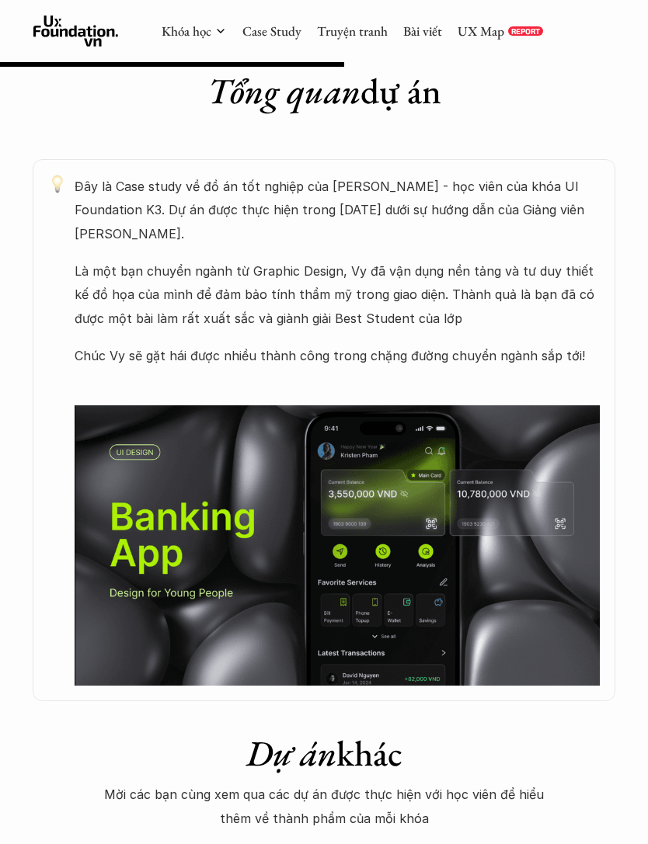
scroll to position [687, 0]
